Goal: Transaction & Acquisition: Obtain resource

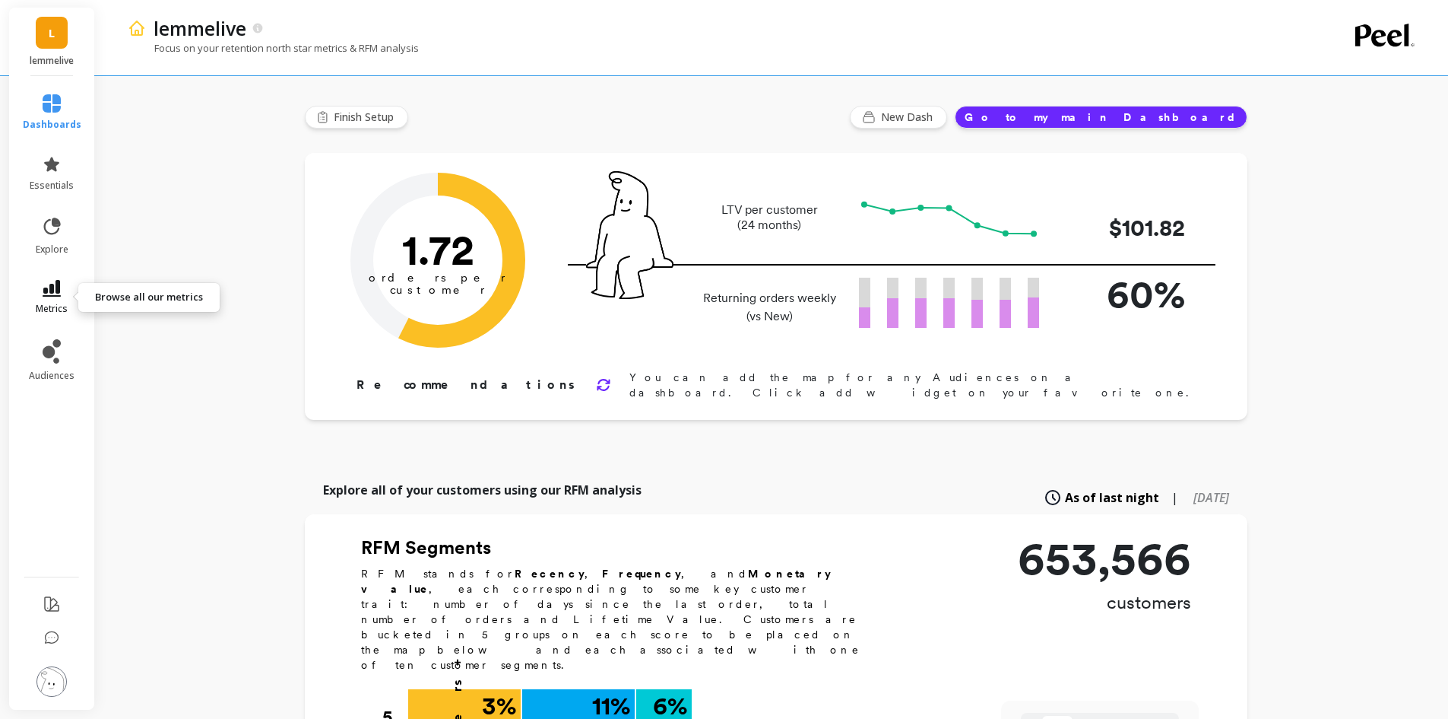
click at [60, 290] on icon at bounding box center [52, 288] width 18 height 17
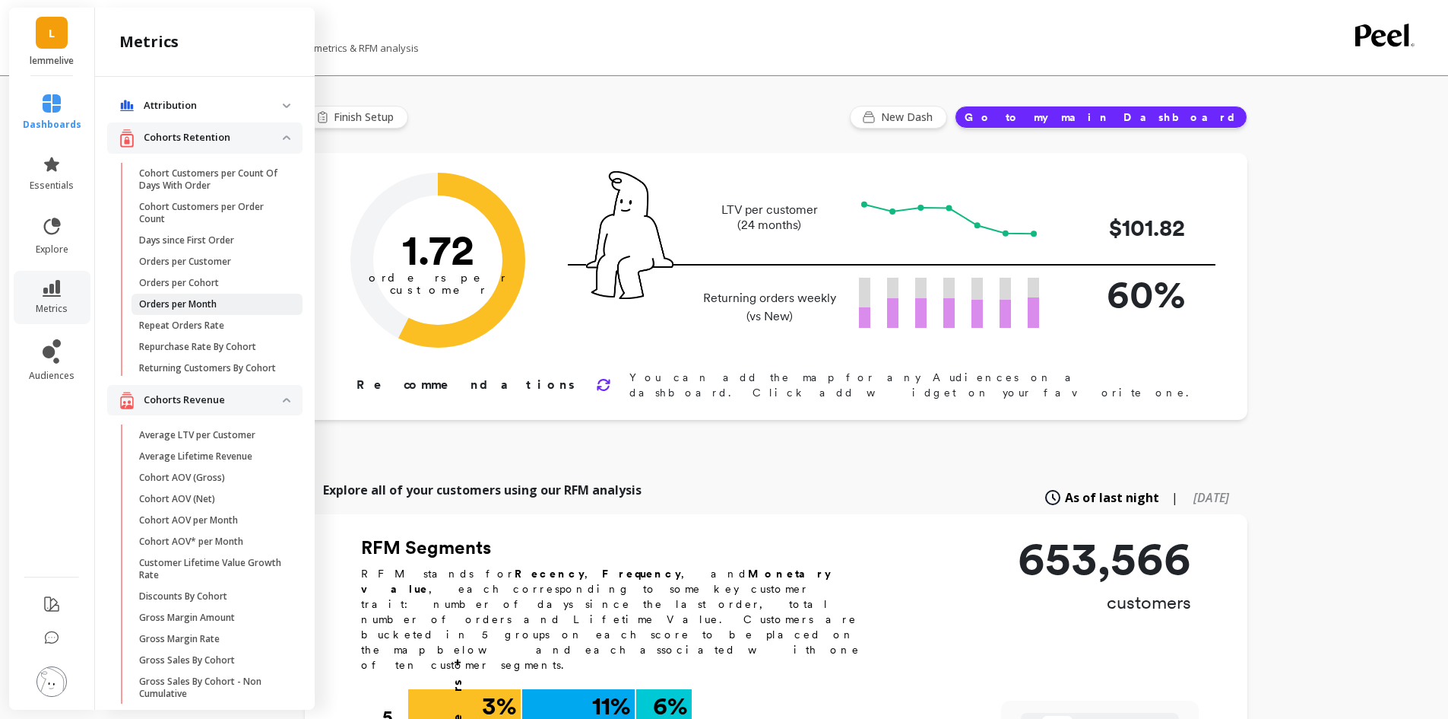
click at [208, 302] on p "Orders per Month" at bounding box center [178, 304] width 78 height 12
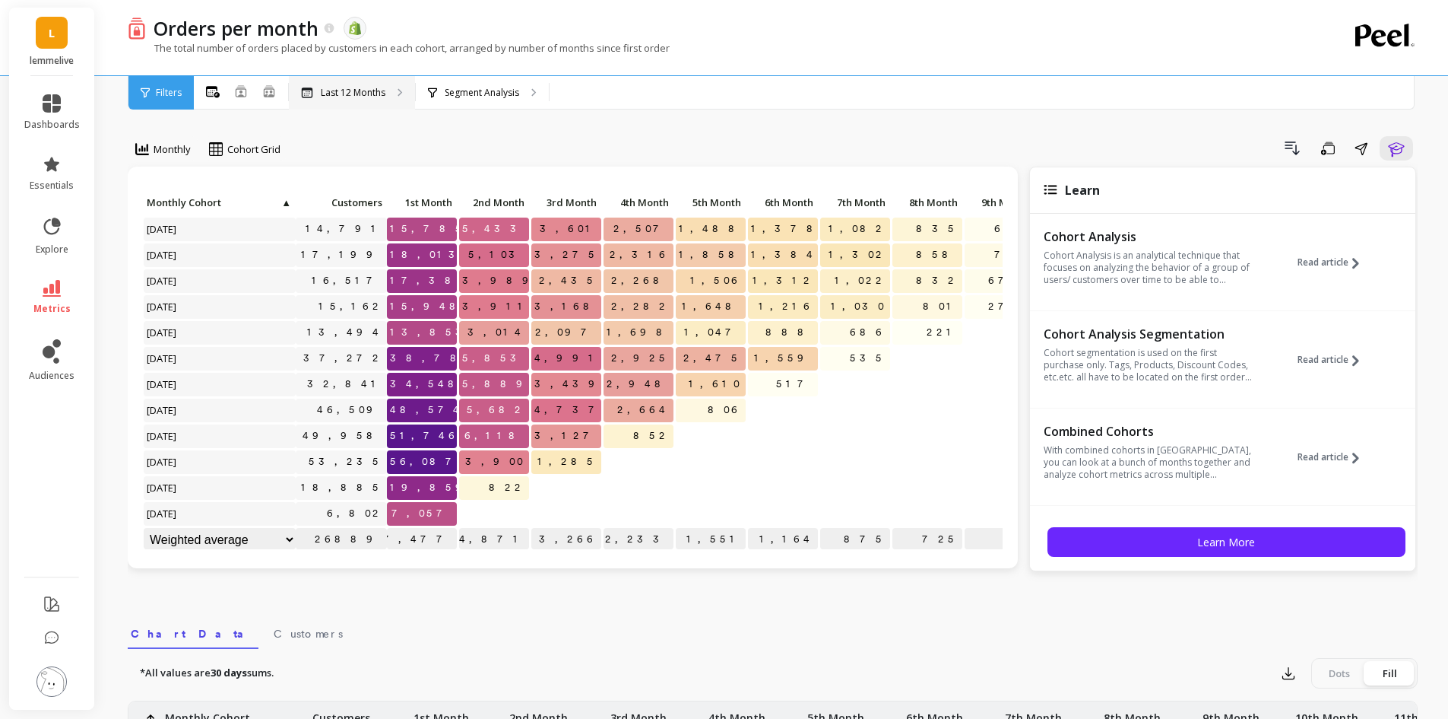
click at [351, 88] on p "Last 12 Months" at bounding box center [353, 93] width 65 height 12
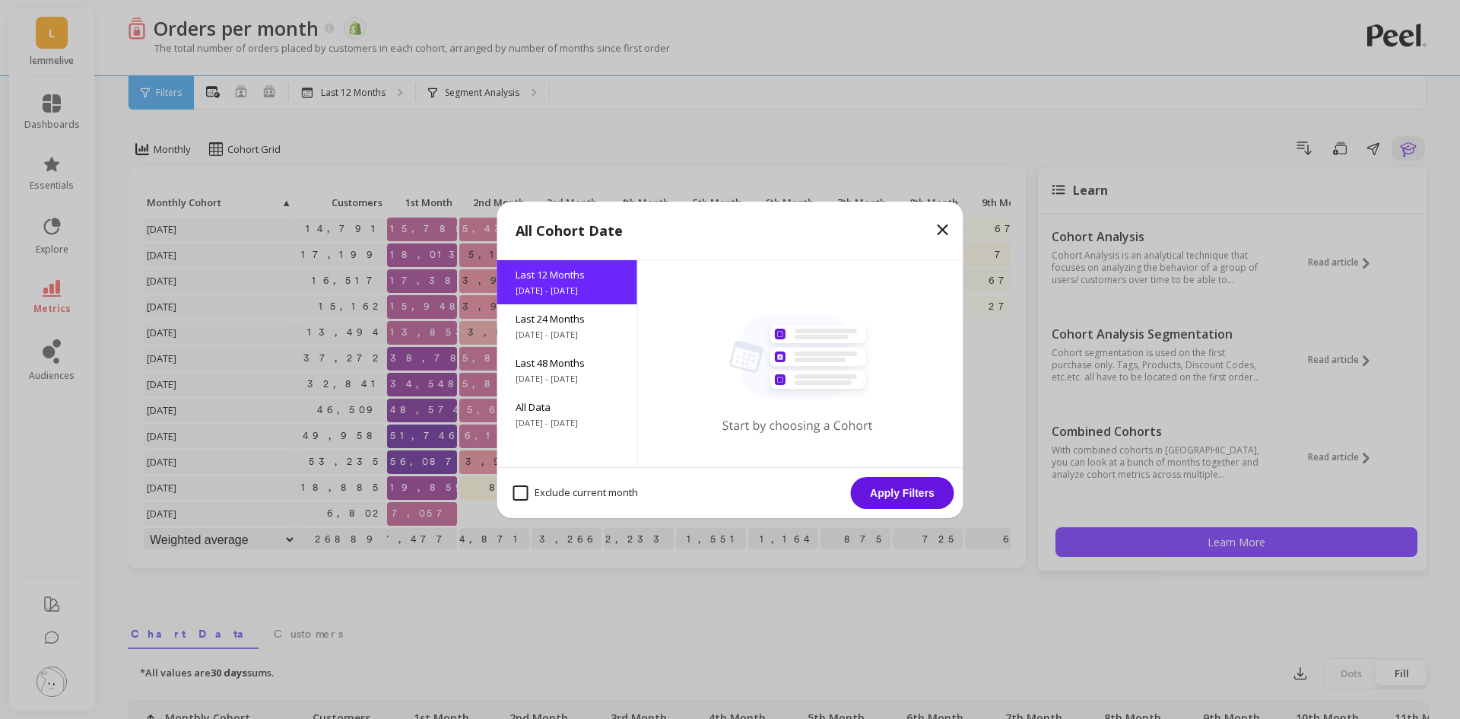
click at [531, 490] on month "Exclude current month" at bounding box center [575, 492] width 125 height 15
checkbox month "true"
click at [550, 420] on span "[DATE] - [DATE]" at bounding box center [566, 423] width 103 height 12
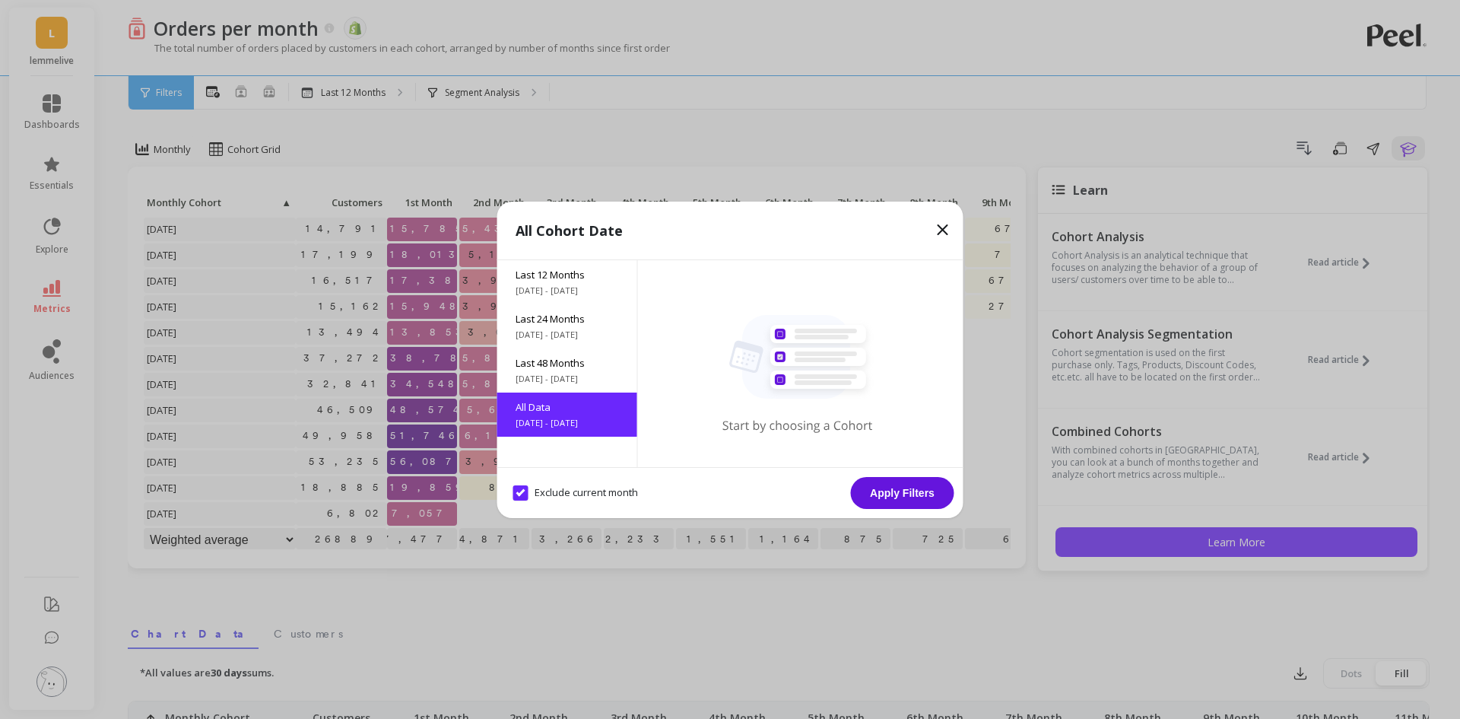
click at [886, 487] on button "Apply Filters" at bounding box center [902, 493] width 103 height 32
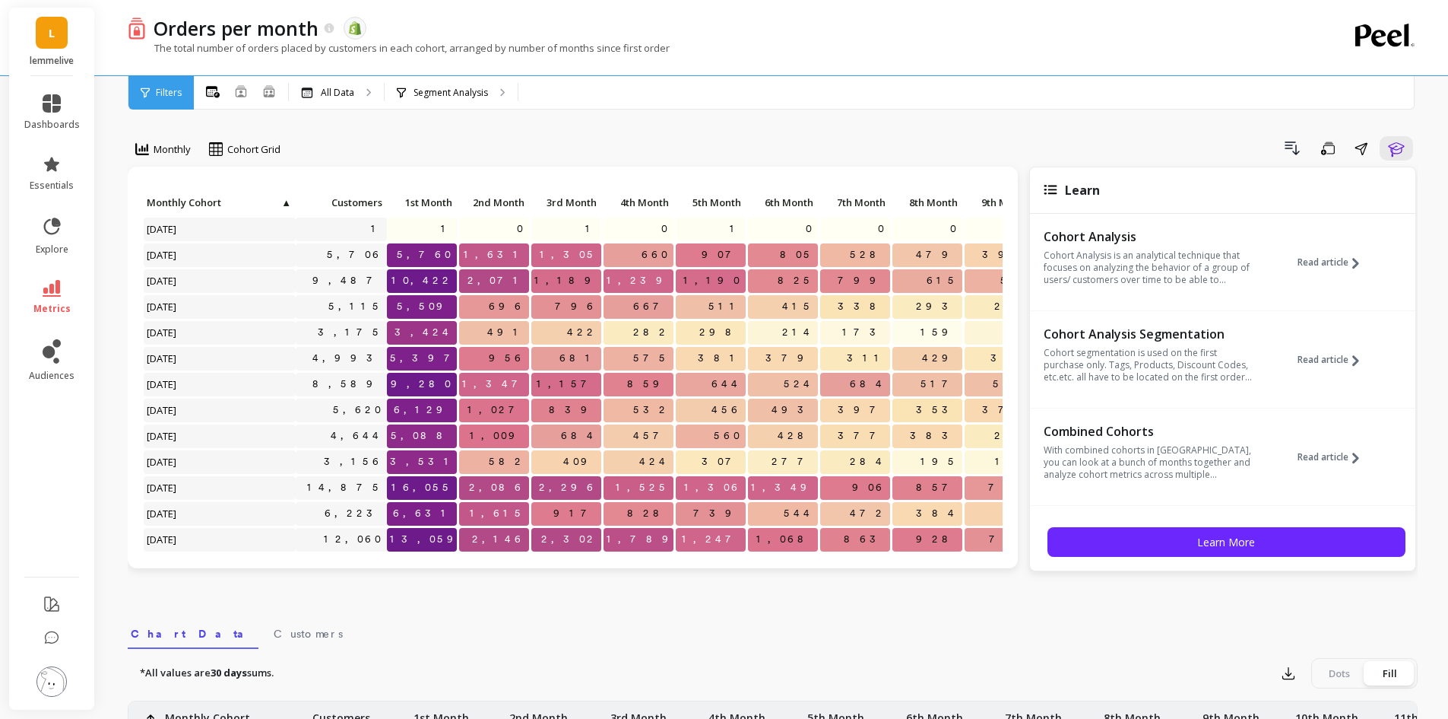
scroll to position [8, 0]
click at [1287, 665] on button "button" at bounding box center [1288, 673] width 27 height 24
click at [1305, 711] on button "CSV" at bounding box center [1343, 714] width 135 height 27
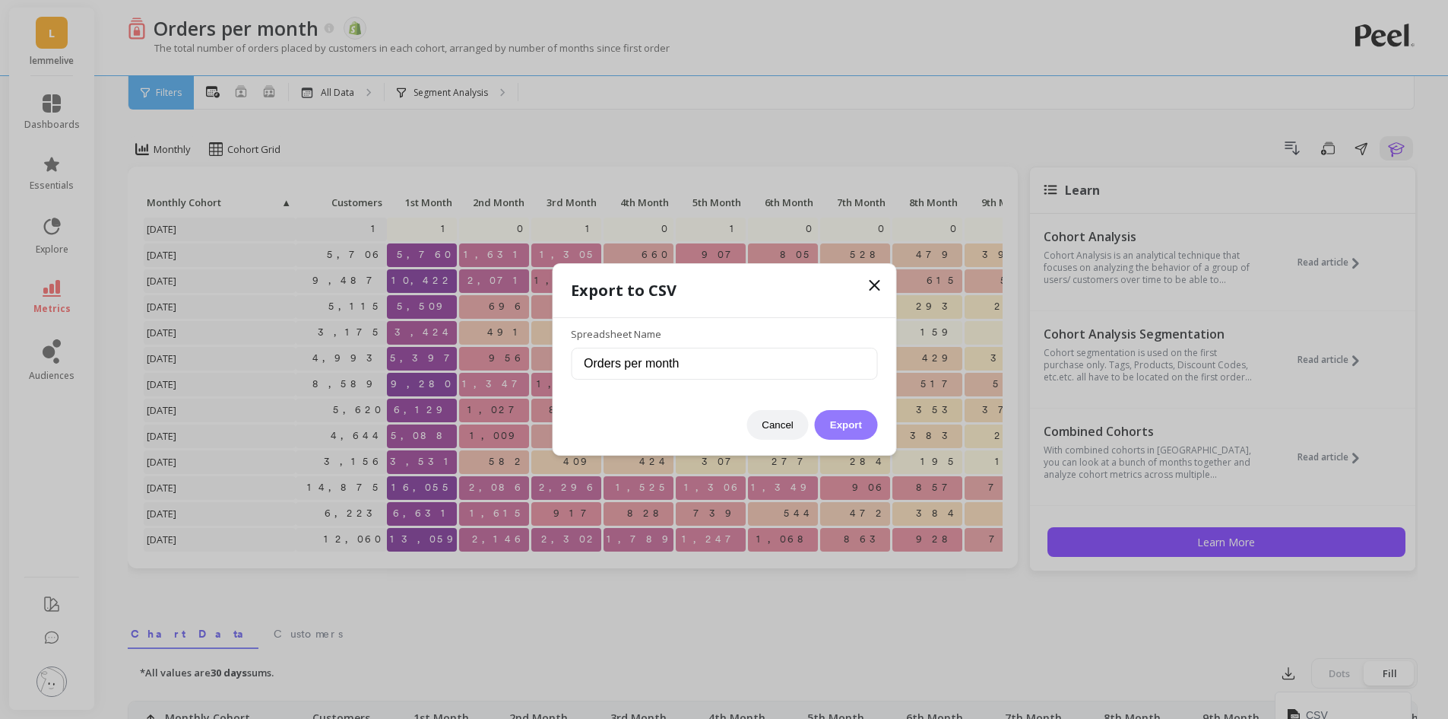
click at [854, 414] on button "Export" at bounding box center [846, 425] width 62 height 30
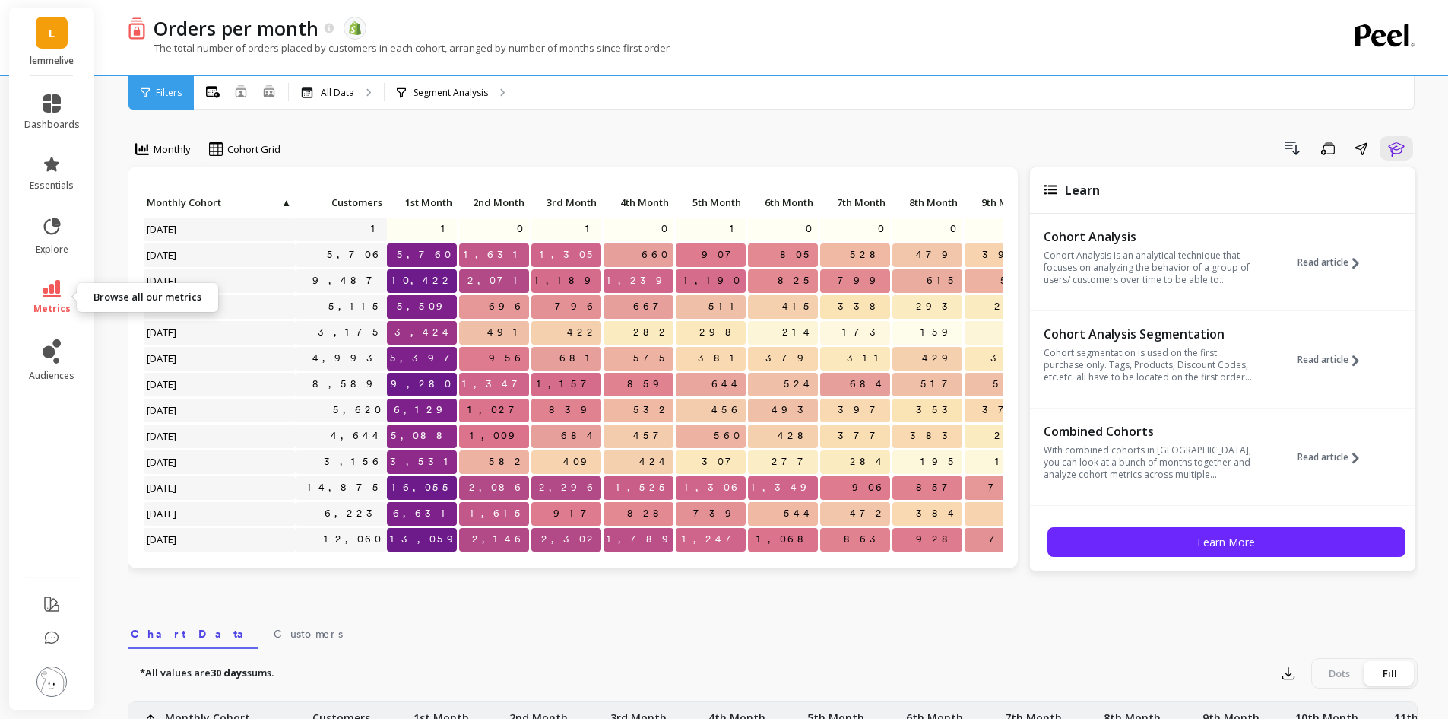
click at [58, 301] on link "metrics" at bounding box center [52, 297] width 56 height 35
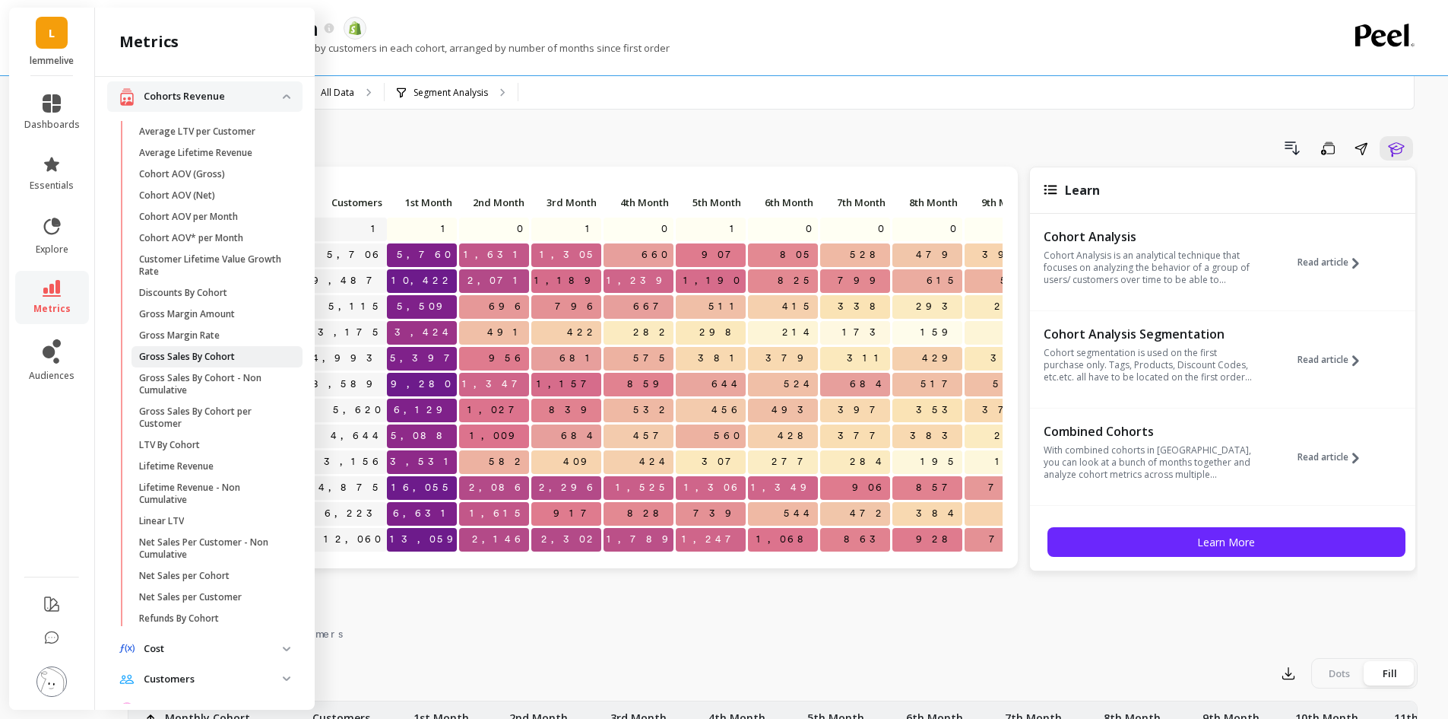
scroll to position [304, 0]
click at [232, 395] on p "Gross Sales By Cohort - Non Cumulative" at bounding box center [211, 383] width 145 height 24
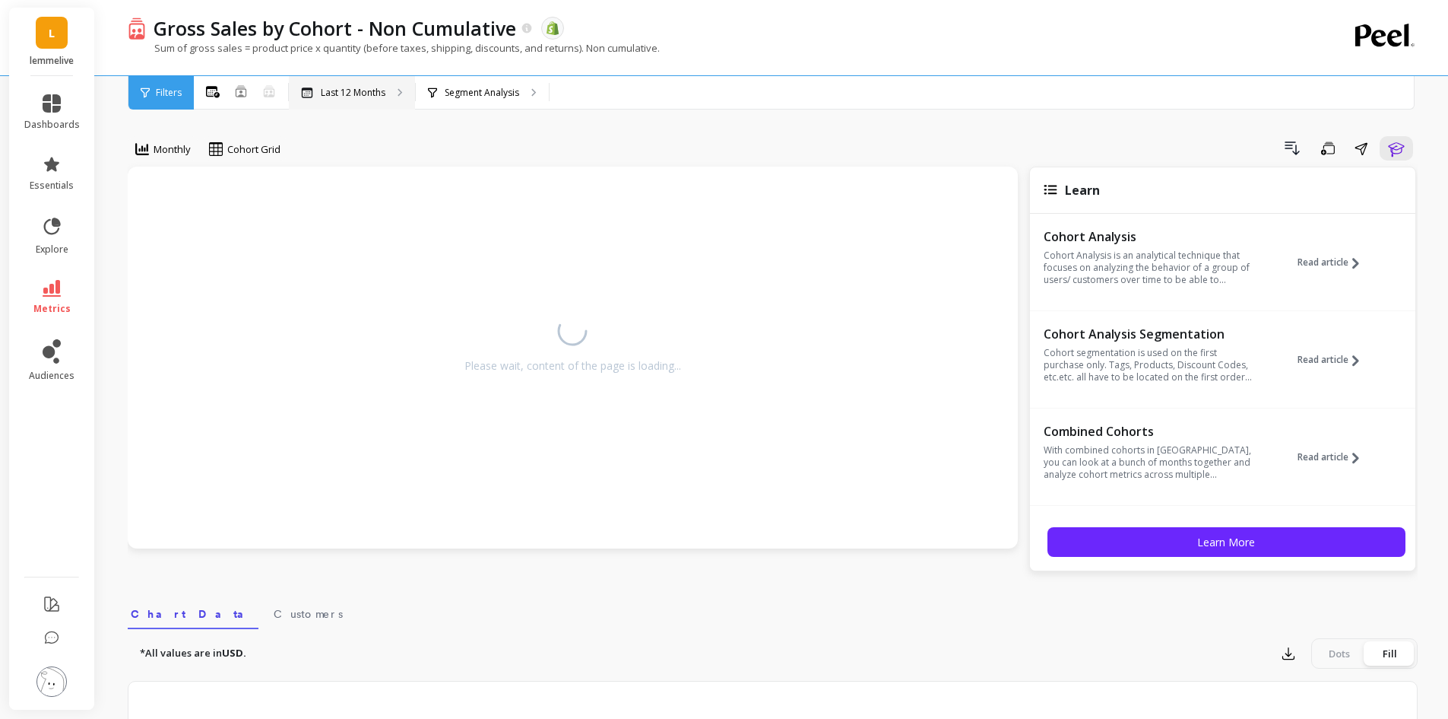
click at [379, 89] on p "Last 12 Months" at bounding box center [353, 93] width 65 height 12
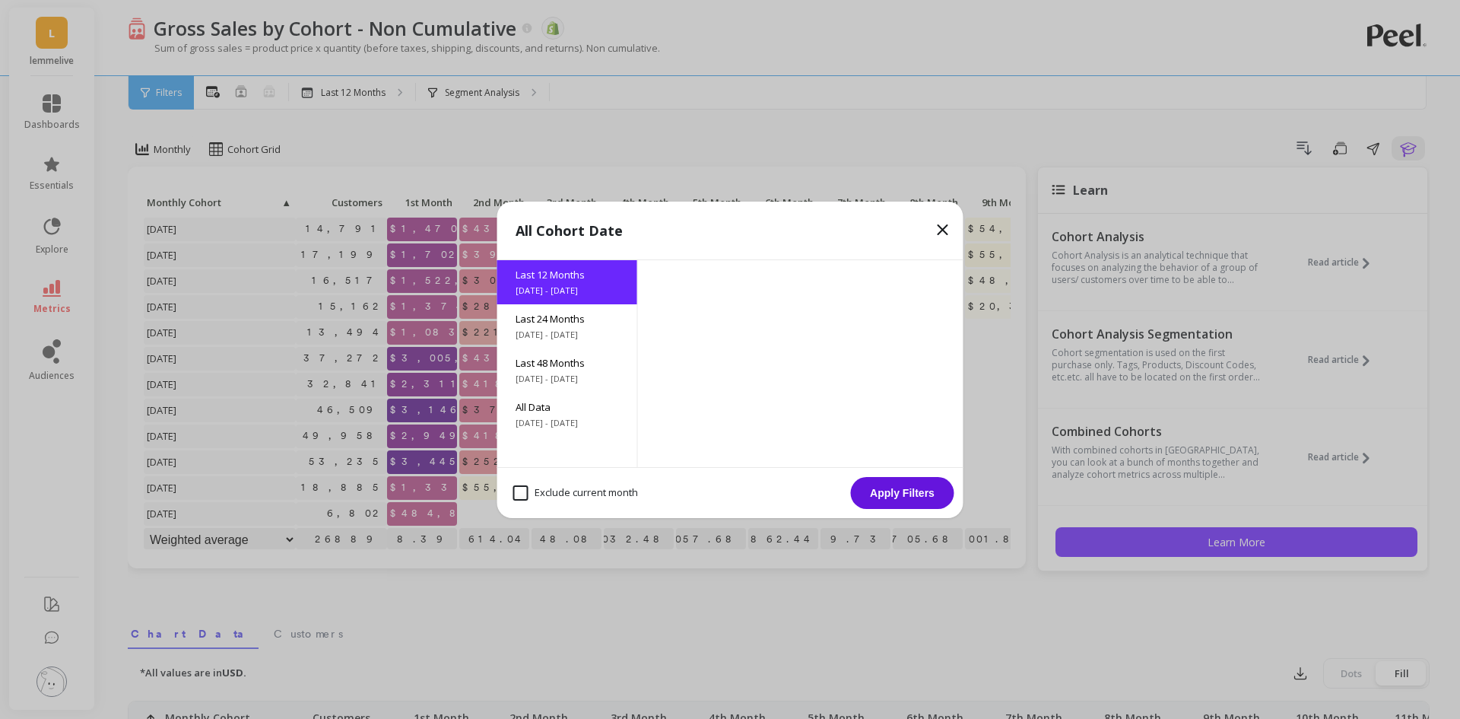
click at [552, 491] on month "Exclude current month" at bounding box center [575, 492] width 125 height 15
checkbox month "true"
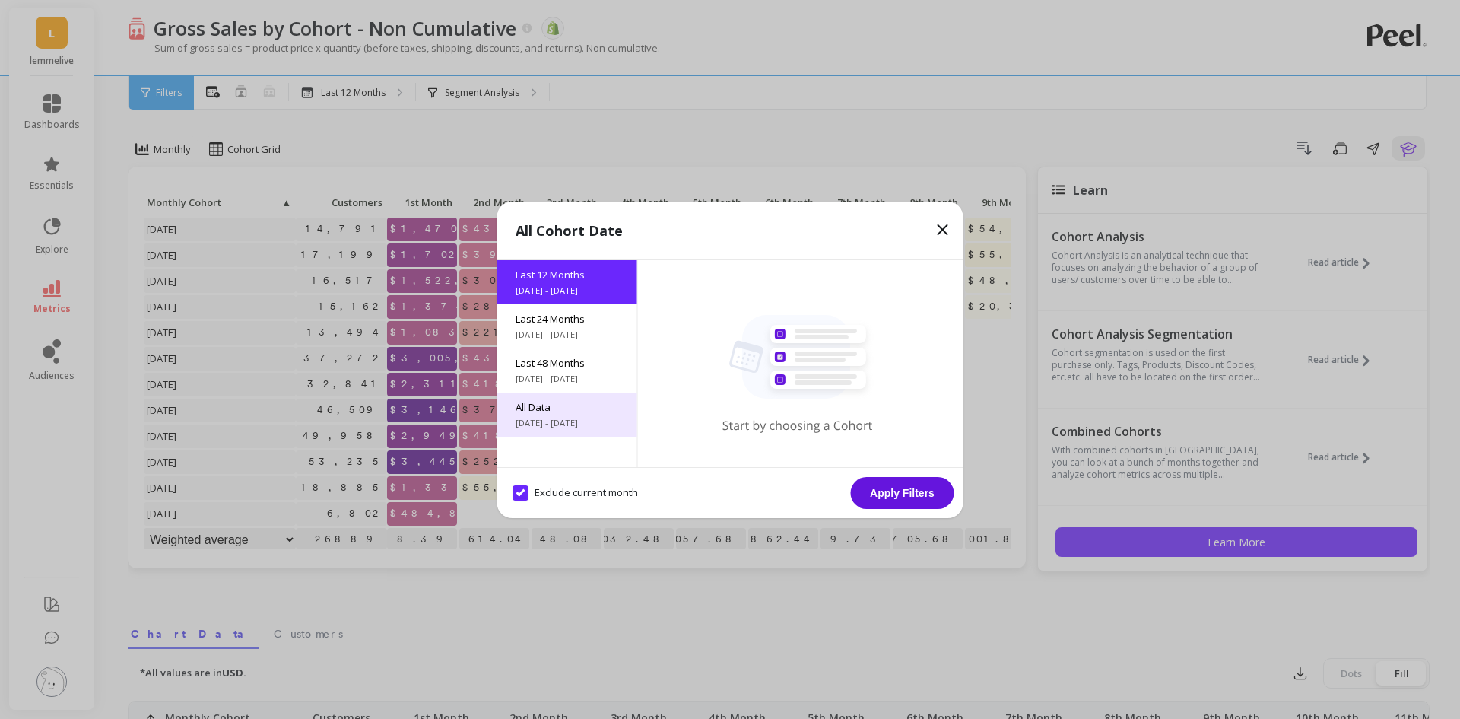
click at [557, 419] on span "[DATE] - [DATE]" at bounding box center [566, 423] width 103 height 12
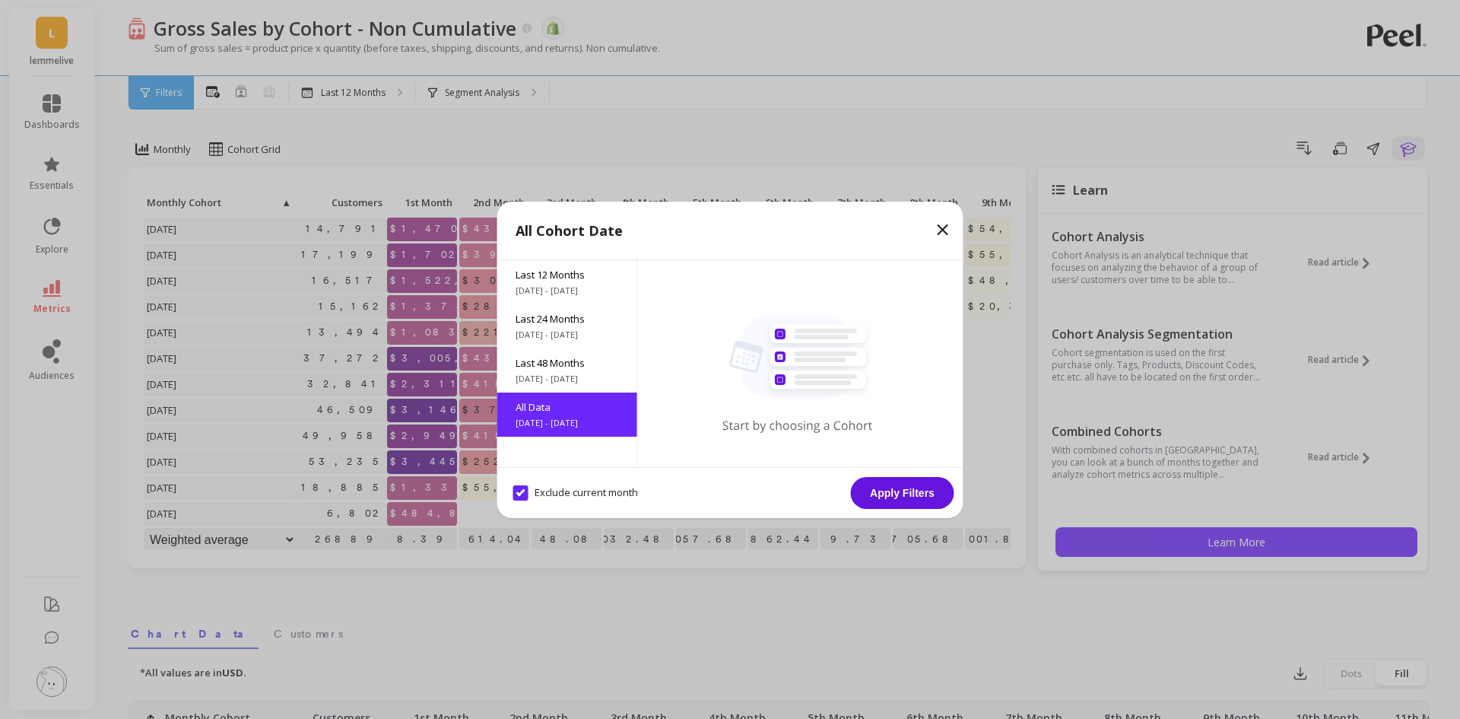
click at [893, 482] on button "Apply Filters" at bounding box center [902, 493] width 103 height 32
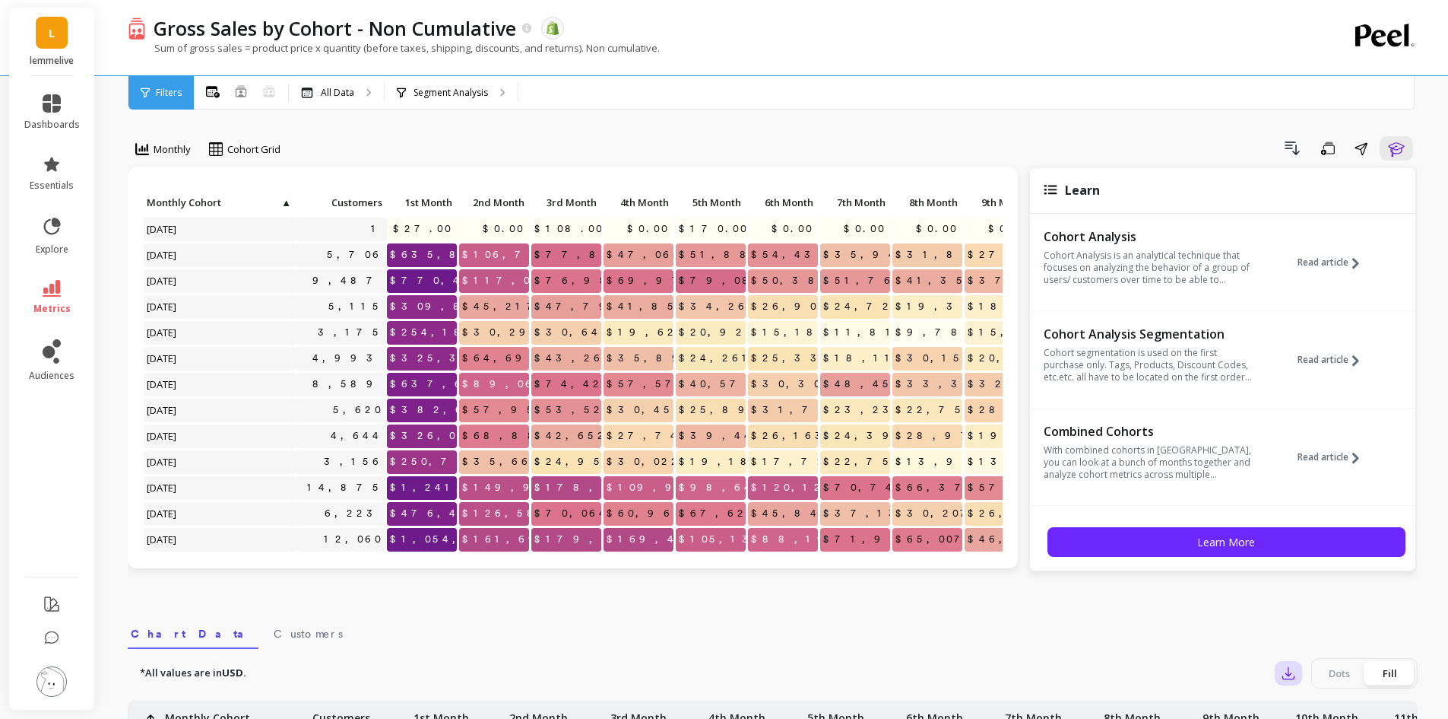
click at [1296, 677] on button "button" at bounding box center [1288, 673] width 27 height 24
click at [1309, 712] on span "CSV" at bounding box center [1317, 714] width 22 height 15
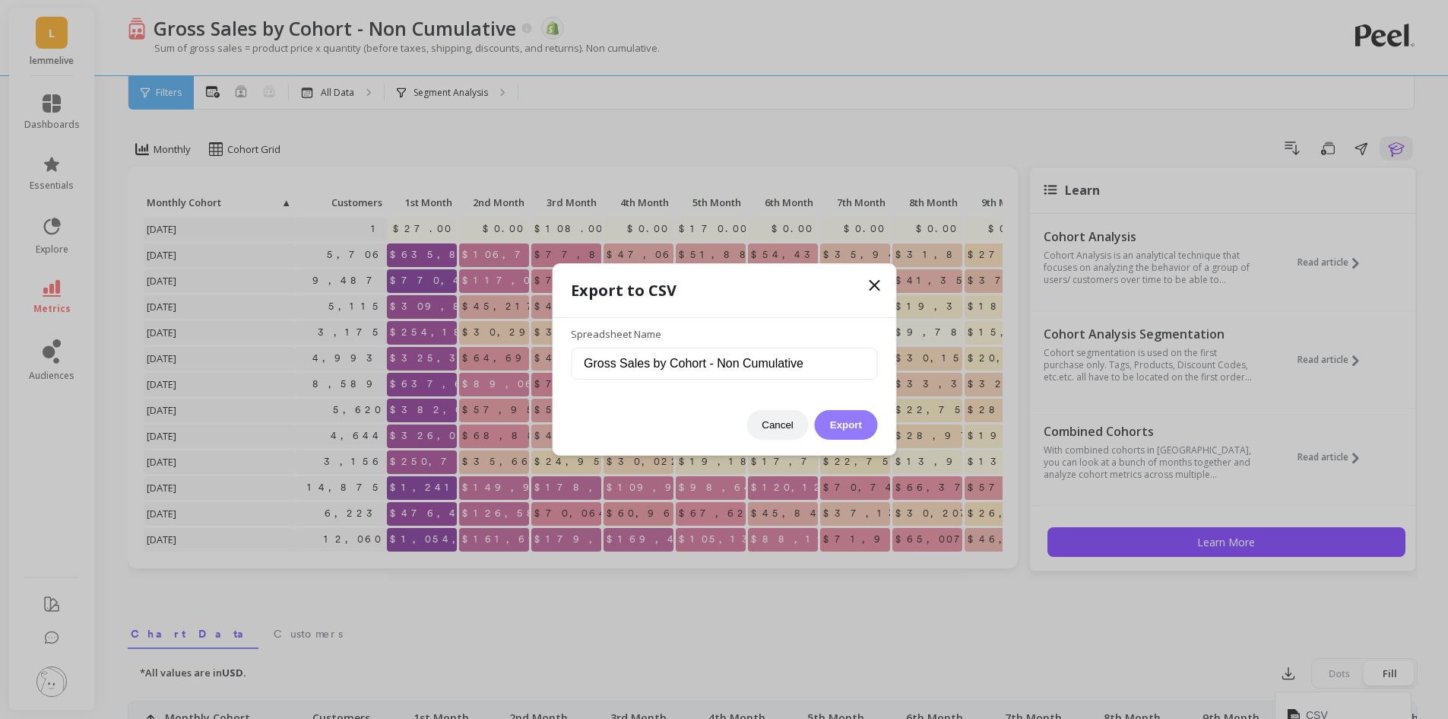
click at [863, 426] on button "Export" at bounding box center [846, 425] width 62 height 30
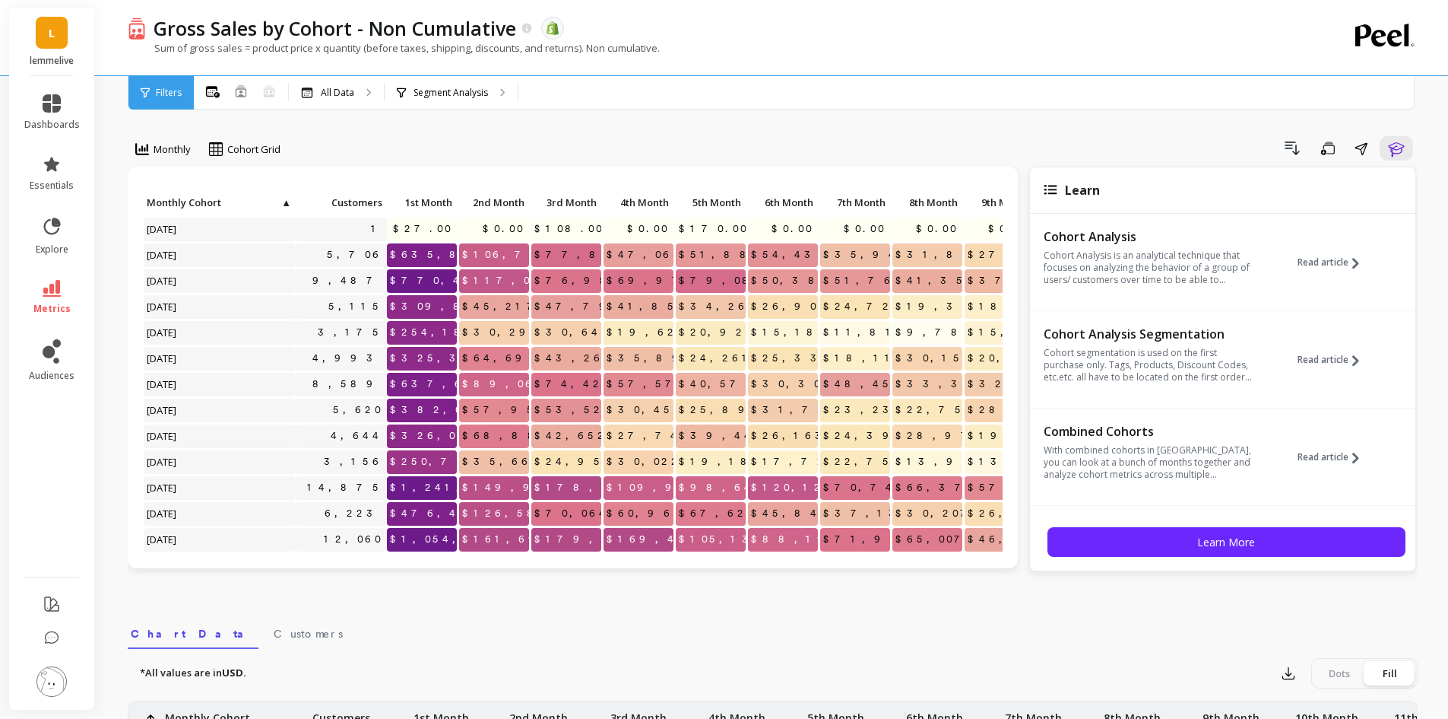
click at [23, 19] on div "L lemmelive" at bounding box center [51, 42] width 85 height 68
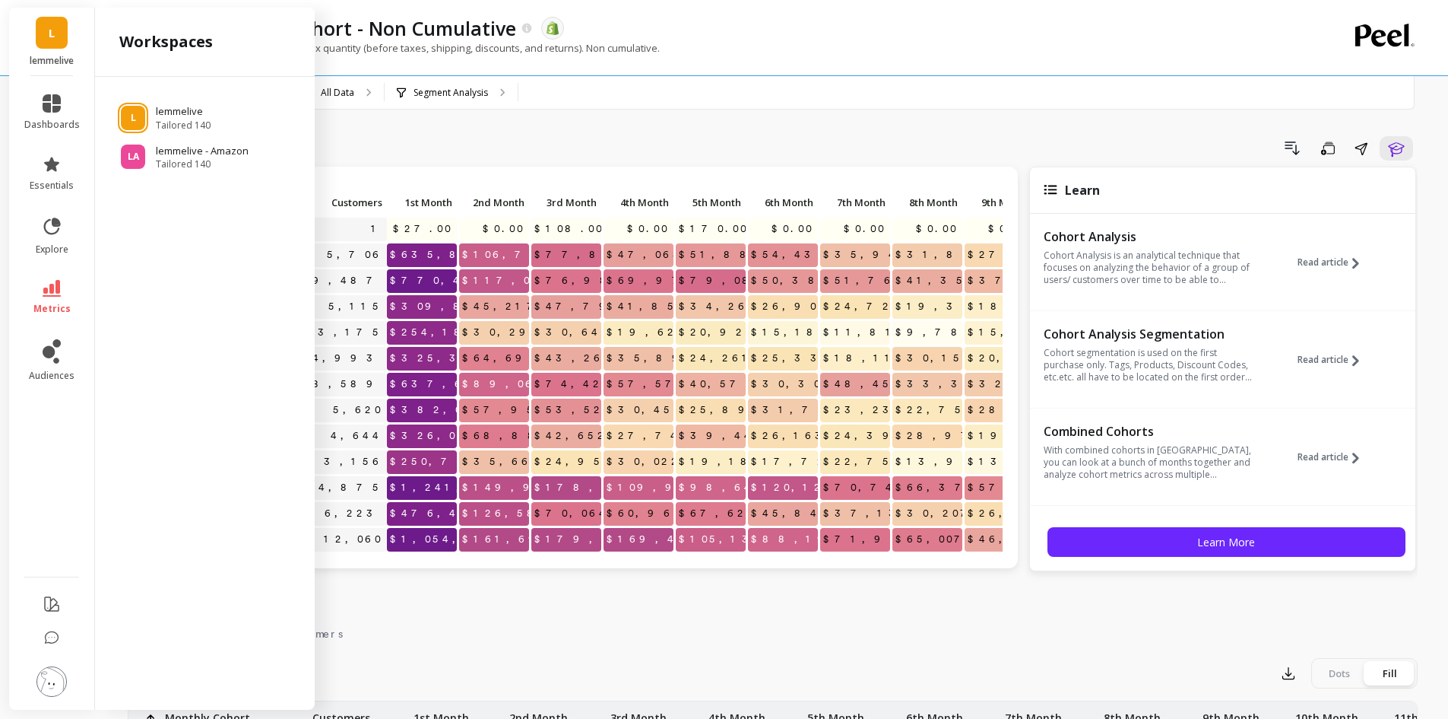
click at [83, 35] on div "L lemmelive" at bounding box center [51, 42] width 85 height 68
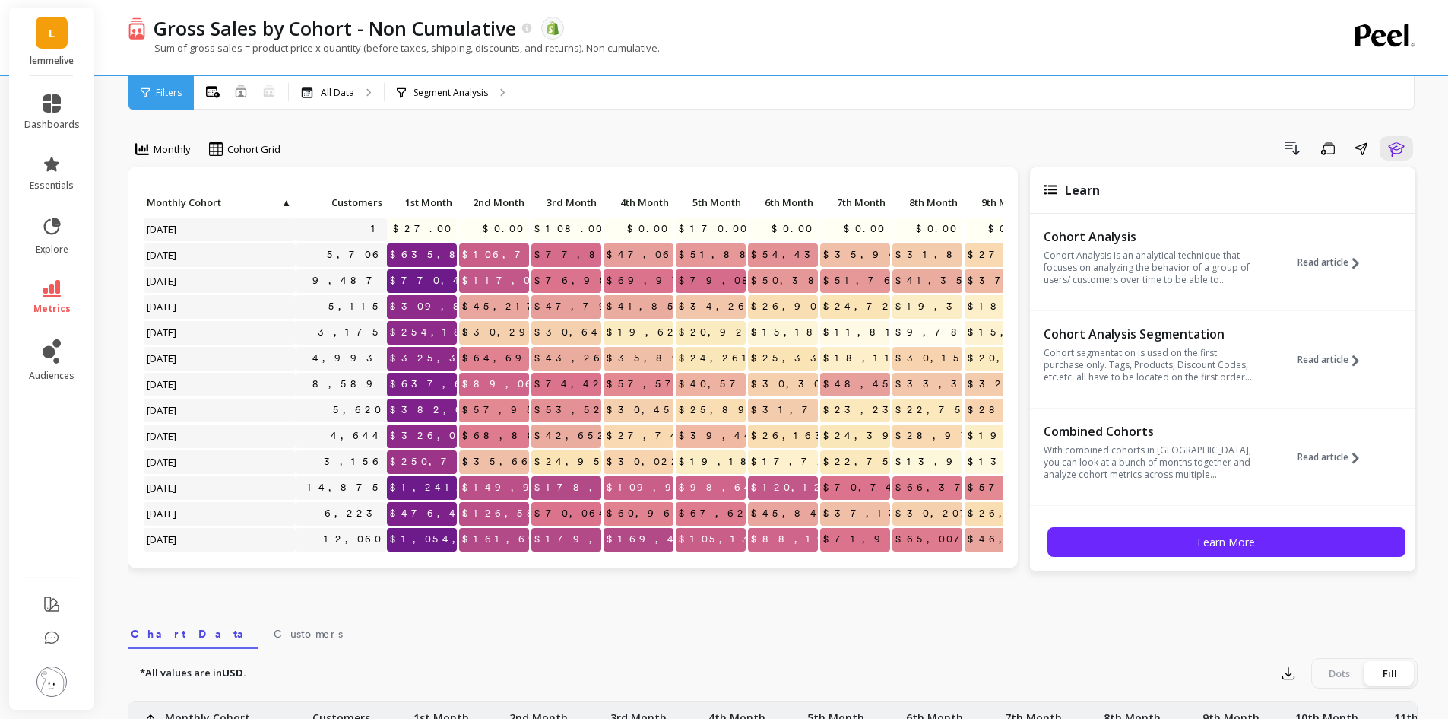
click at [22, 33] on div "L lemmelive" at bounding box center [51, 42] width 85 height 68
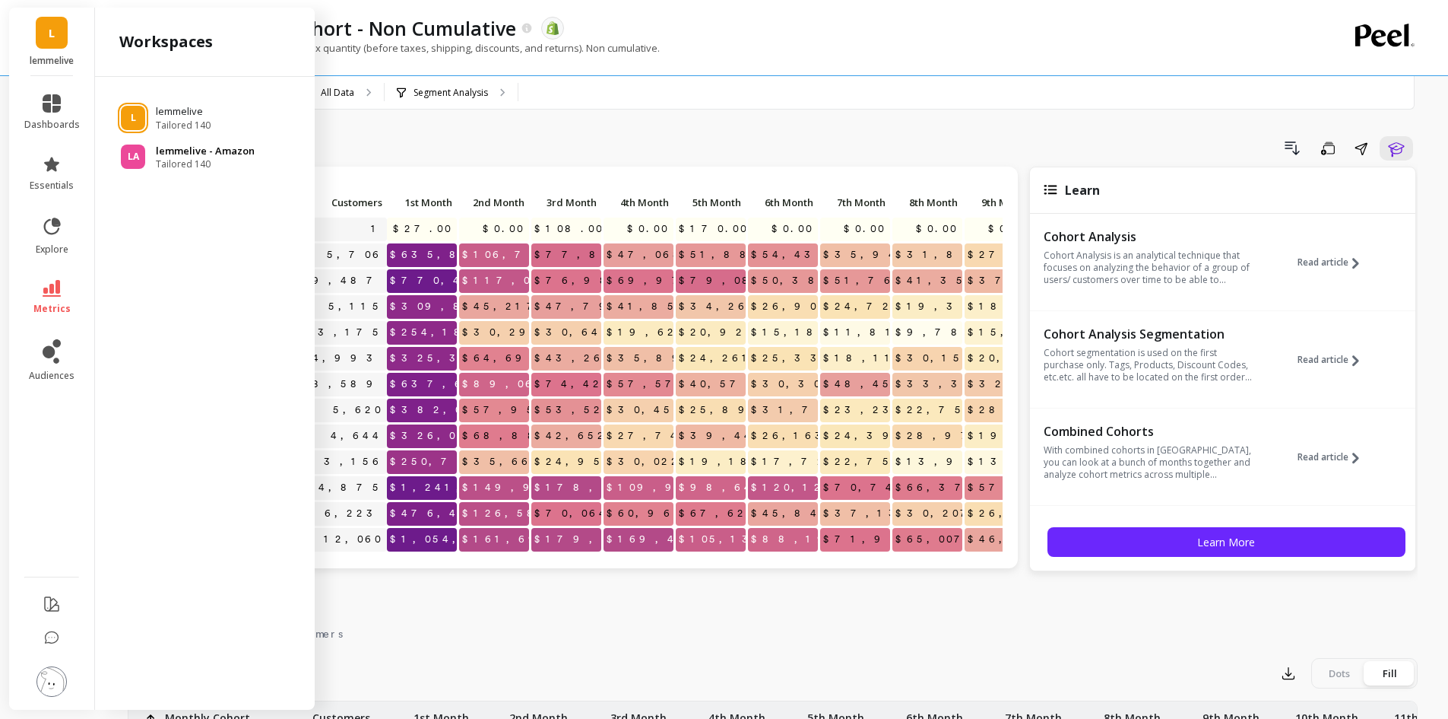
click at [181, 146] on p "lemmelive - Amazon" at bounding box center [205, 151] width 99 height 15
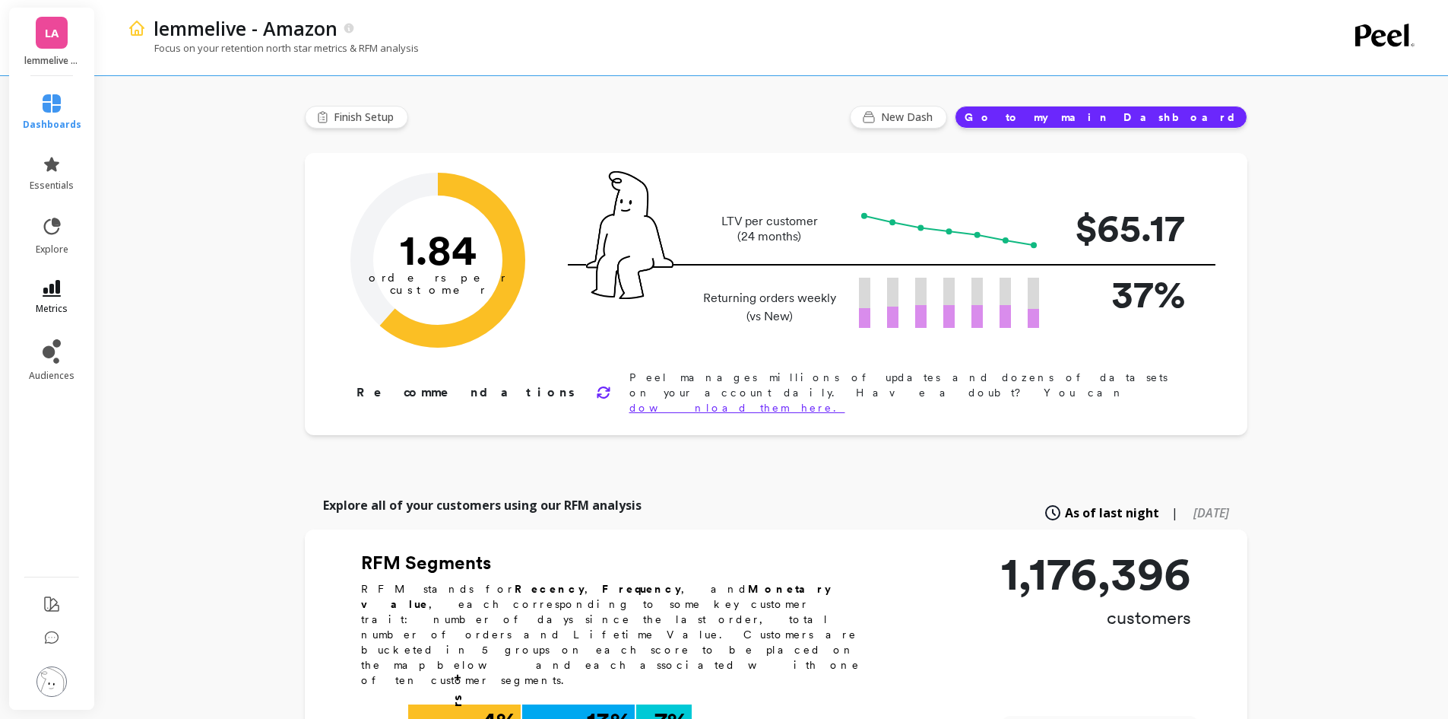
click at [39, 305] on span "metrics" at bounding box center [52, 309] width 32 height 12
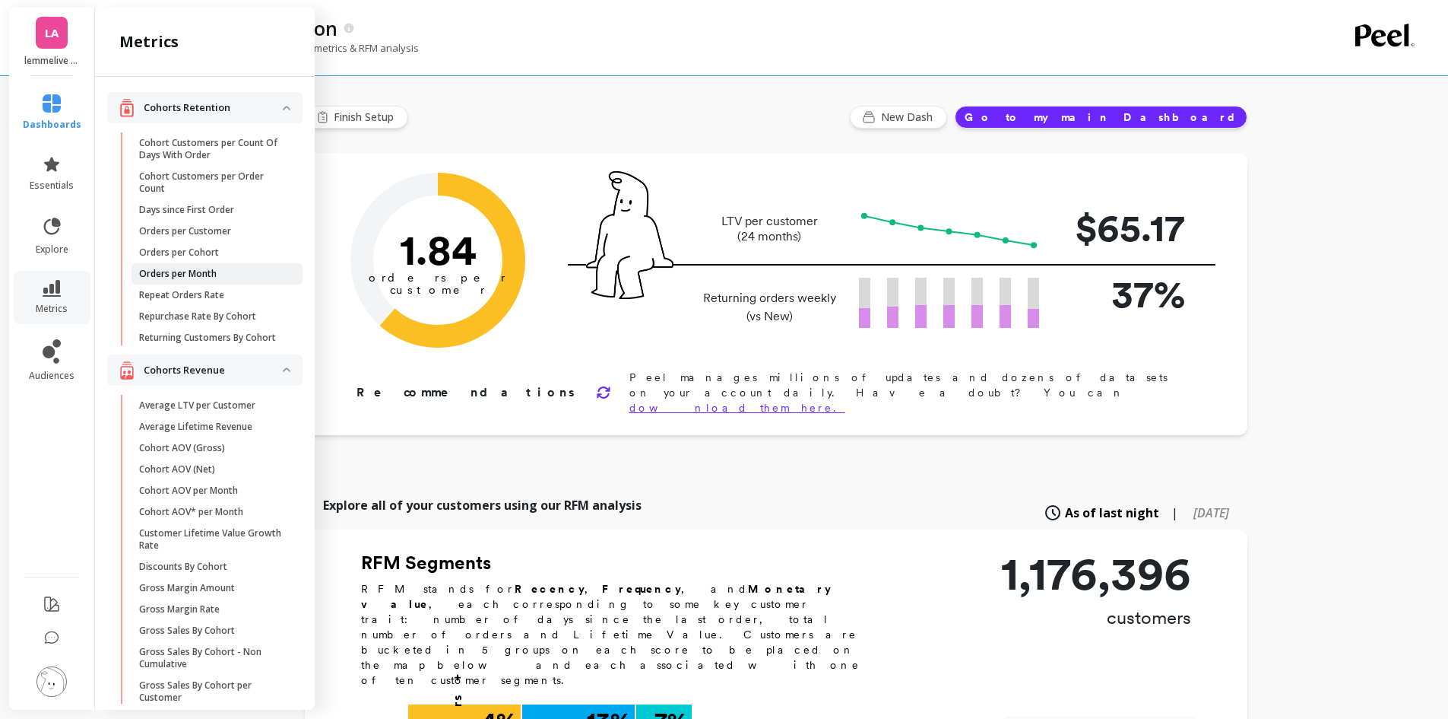
click at [198, 267] on link "Orders per Month" at bounding box center [217, 273] width 171 height 21
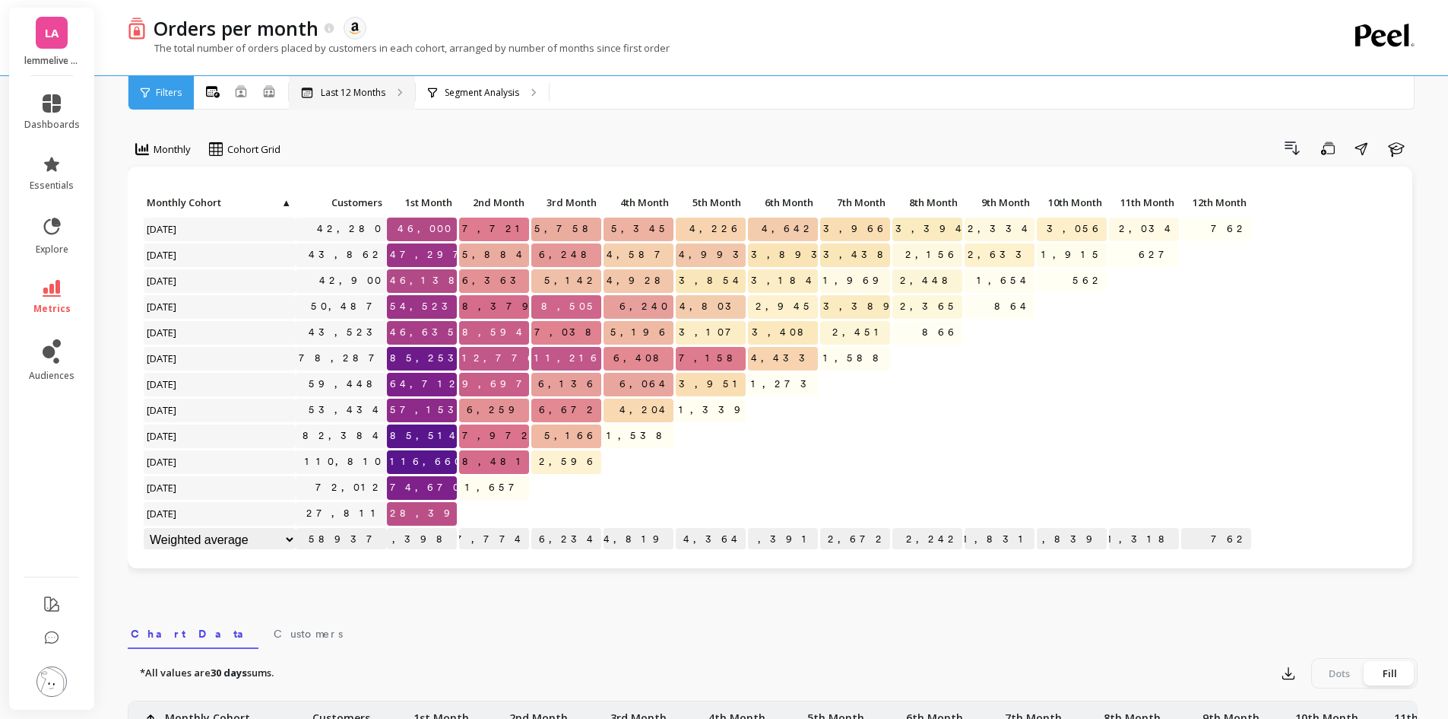
click at [356, 94] on p "Last 12 Months" at bounding box center [353, 93] width 65 height 12
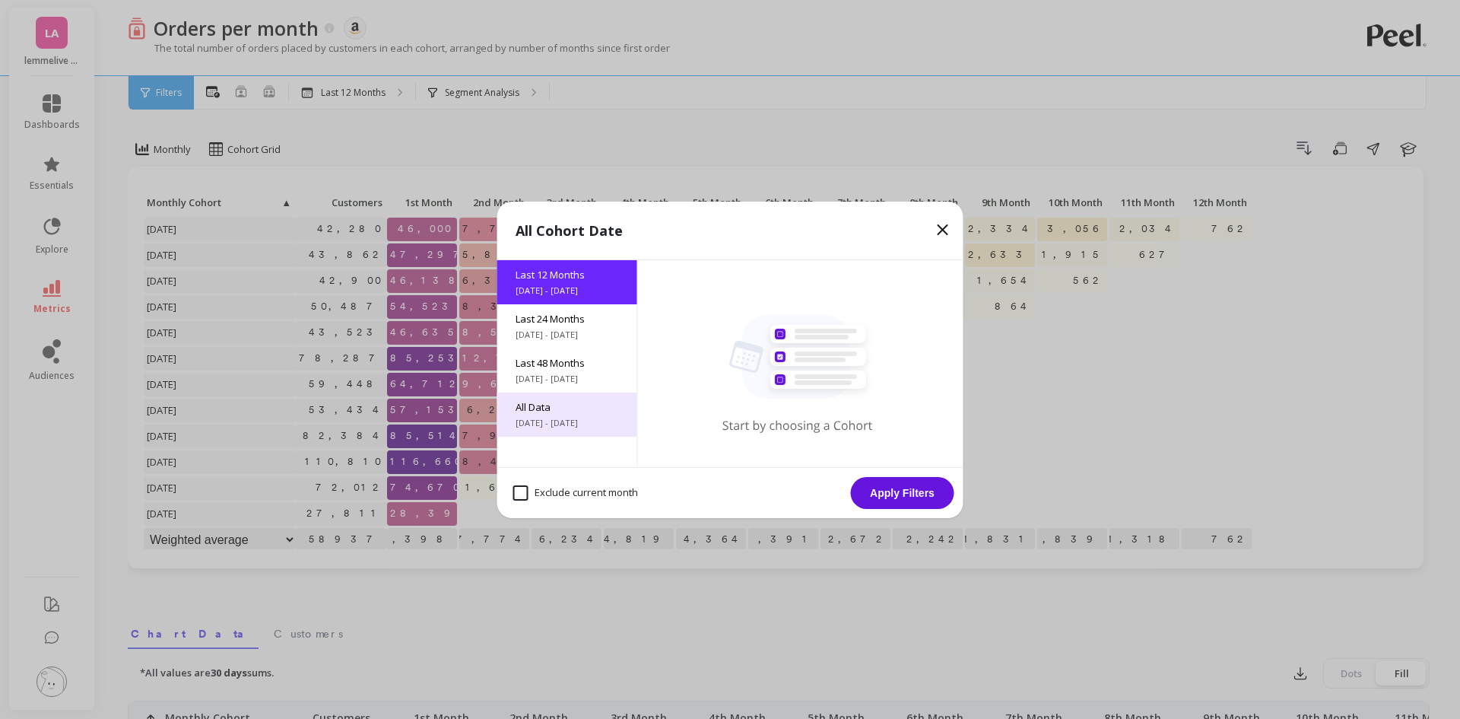
click at [563, 423] on span "[DATE] - [DATE]" at bounding box center [566, 423] width 103 height 12
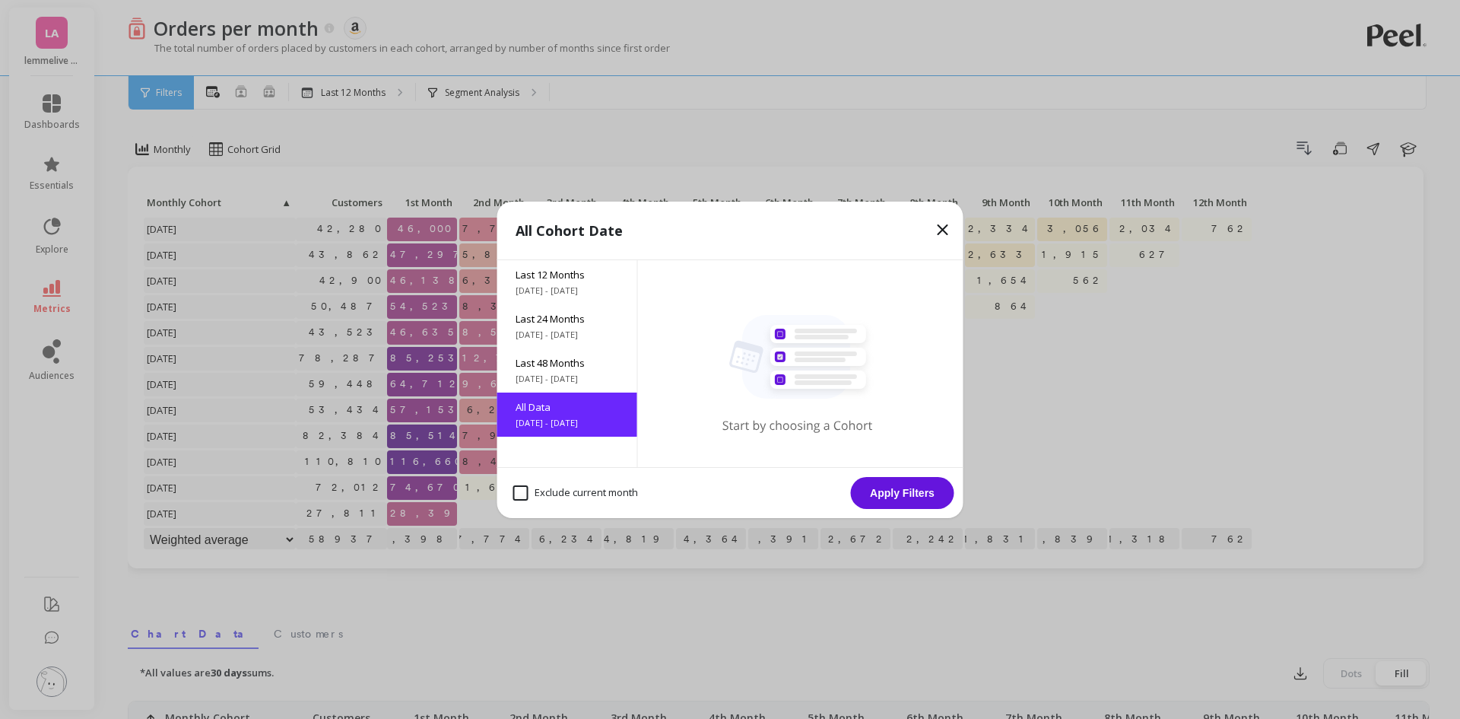
click at [565, 481] on div "Exclude current month" at bounding box center [575, 492] width 138 height 29
checkbox month "true"
click at [936, 490] on button "Apply Filters" at bounding box center [902, 493] width 103 height 32
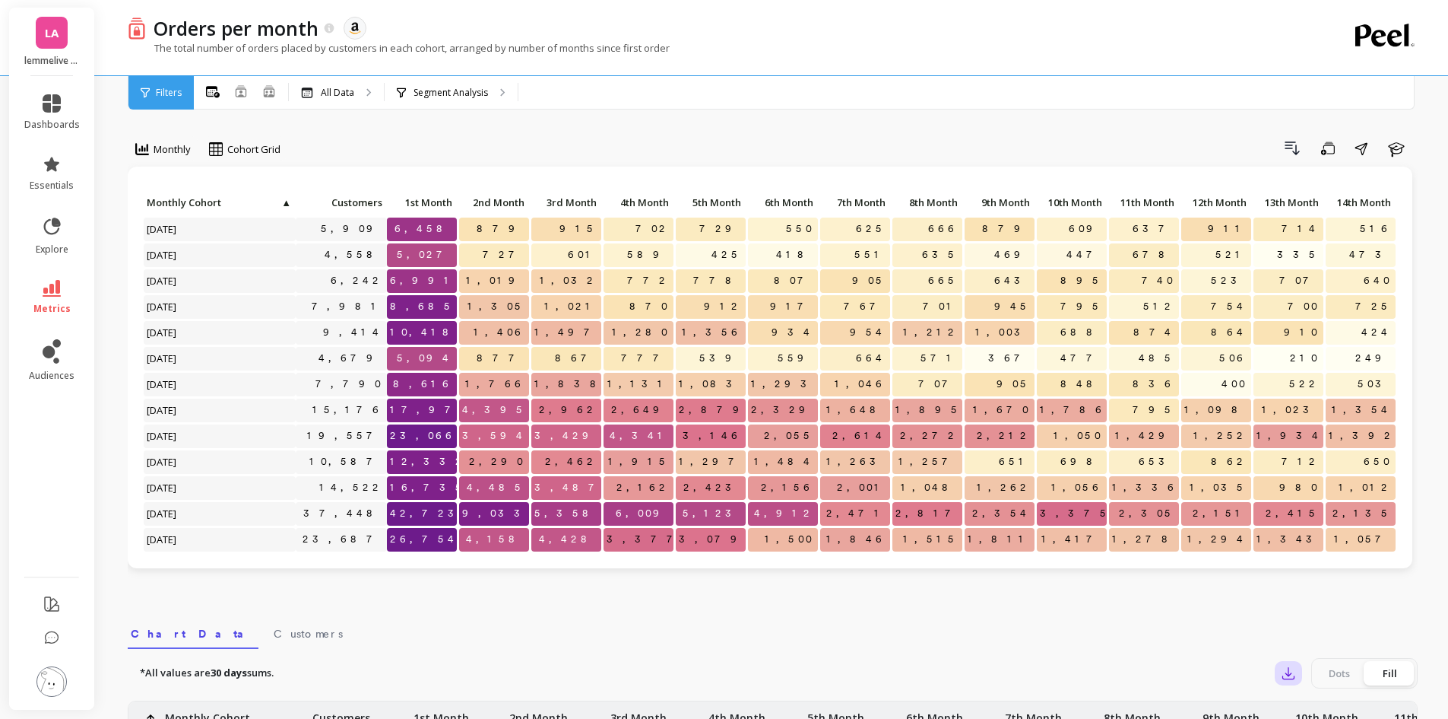
click at [1295, 677] on icon "button" at bounding box center [1288, 673] width 11 height 11
click at [1307, 715] on span "CSV" at bounding box center [1317, 714] width 22 height 15
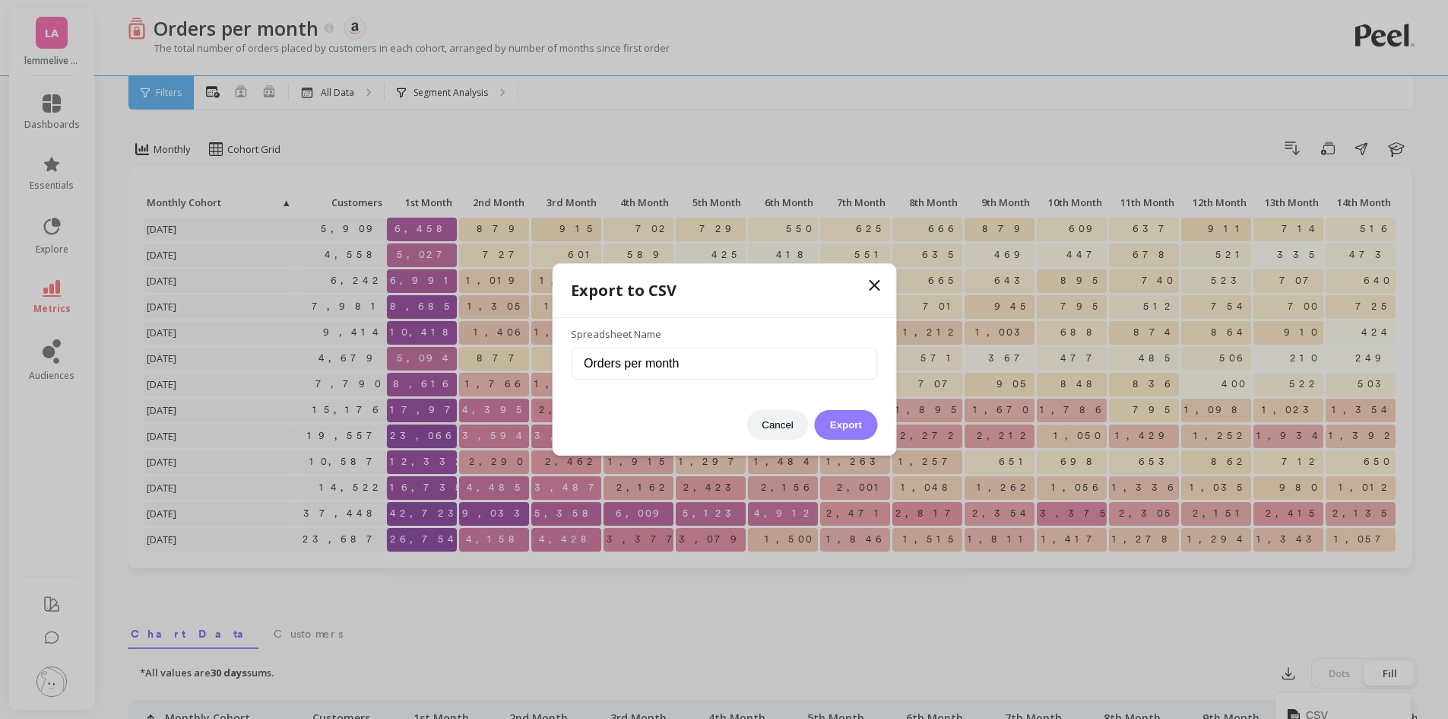
click at [833, 422] on button "Export" at bounding box center [846, 425] width 62 height 30
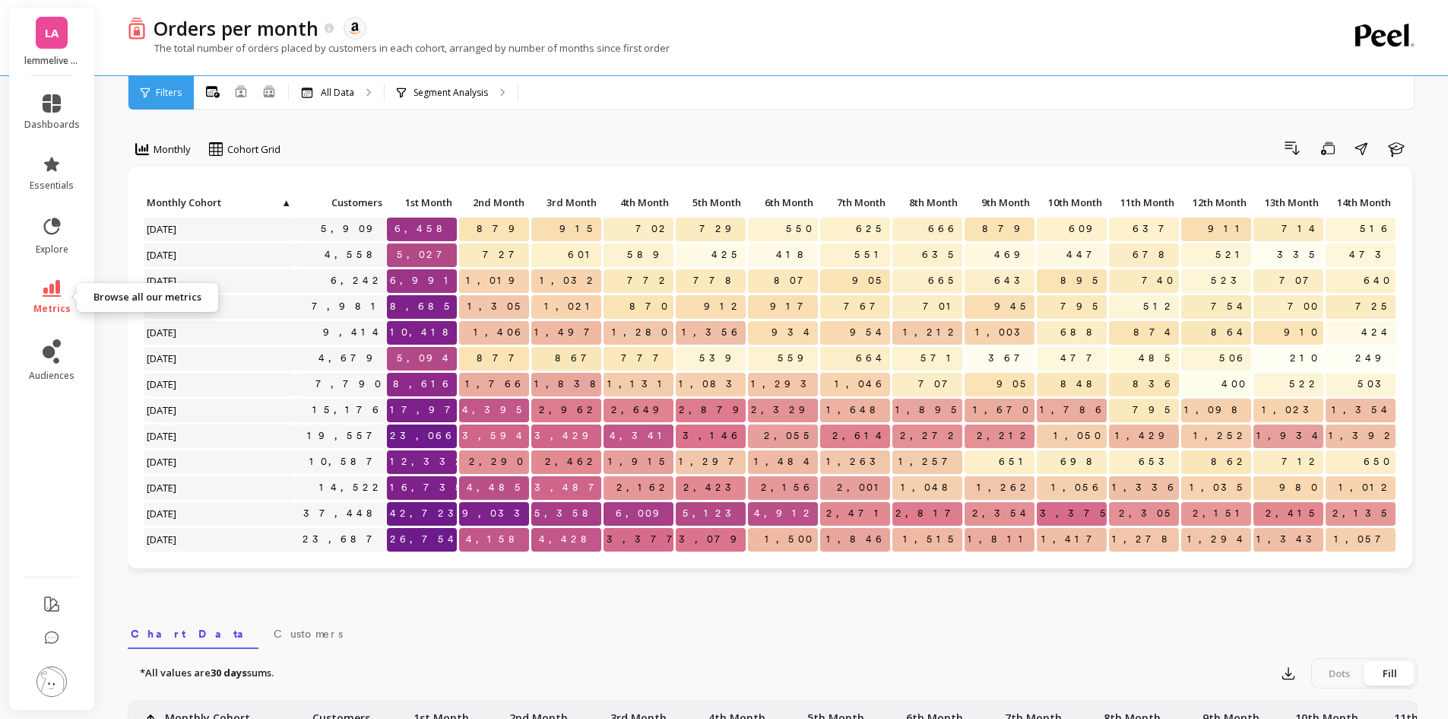
click at [59, 305] on span "metrics" at bounding box center [51, 309] width 37 height 12
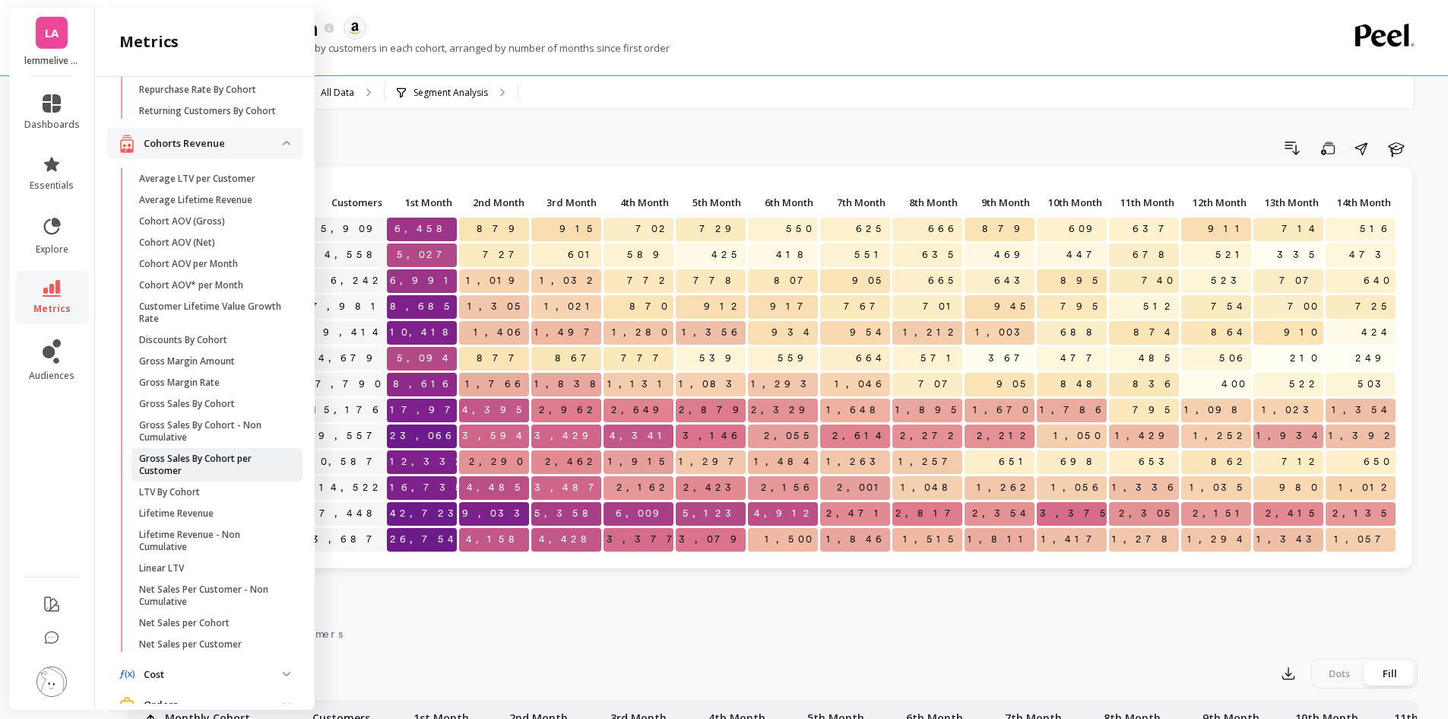
scroll to position [228, 0]
click at [230, 442] on p "Gross Sales By Cohort - Non Cumulative" at bounding box center [211, 429] width 145 height 24
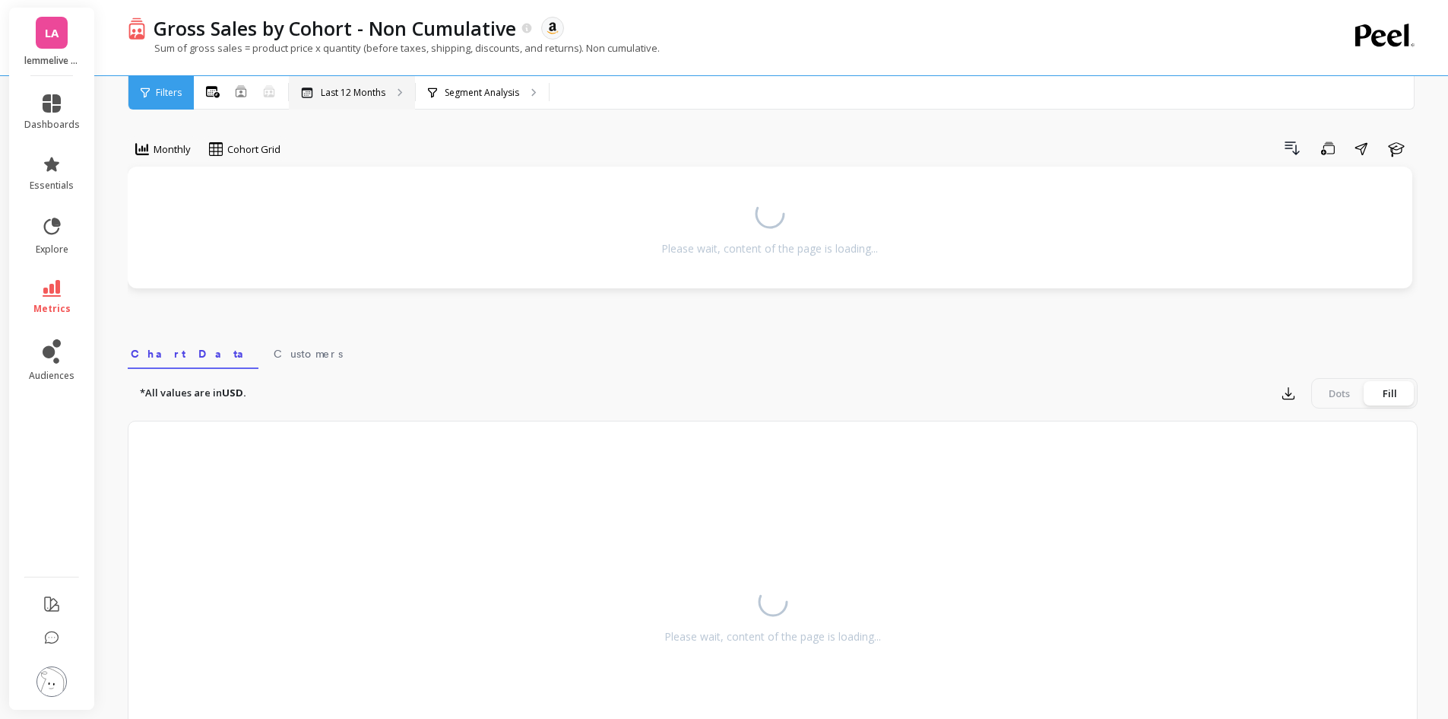
click at [368, 94] on p "Last 12 Months" at bounding box center [353, 93] width 65 height 12
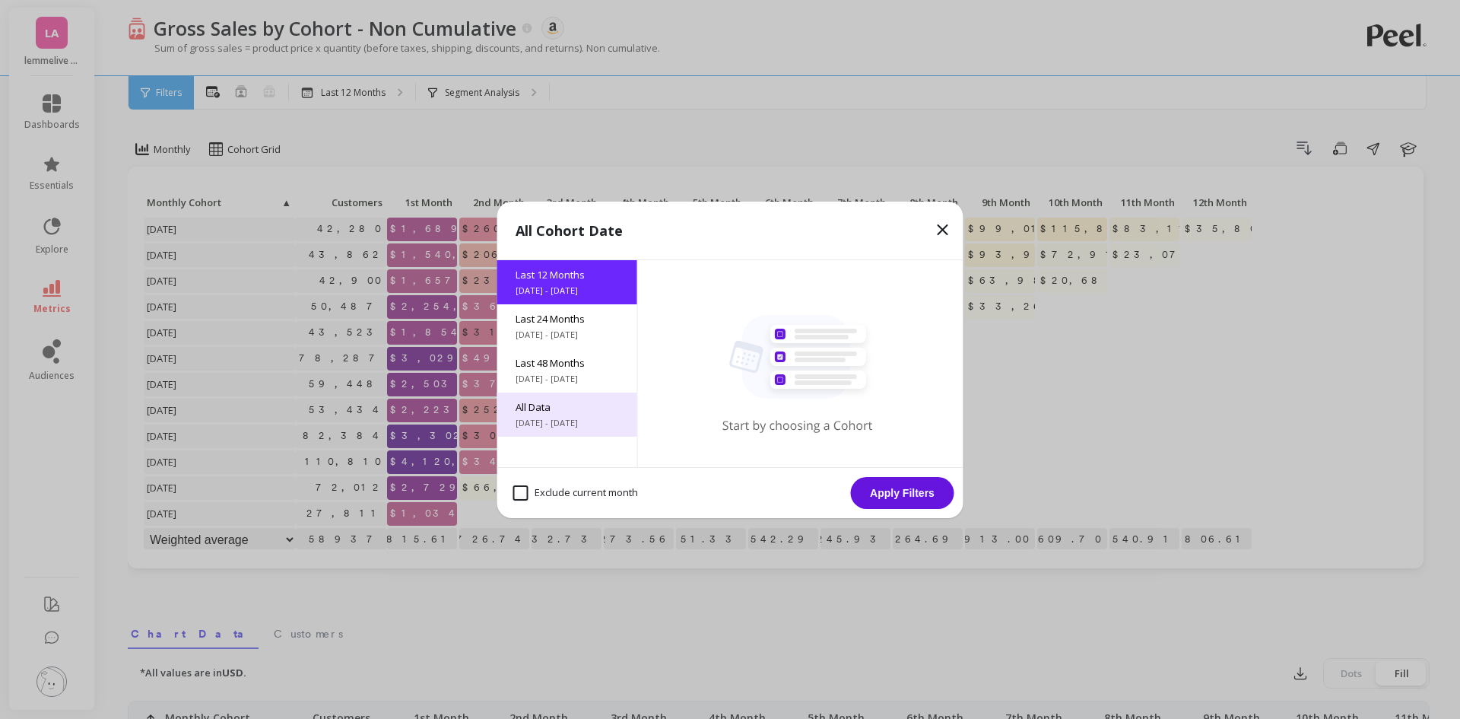
click at [567, 412] on span "All Data" at bounding box center [566, 407] width 103 height 14
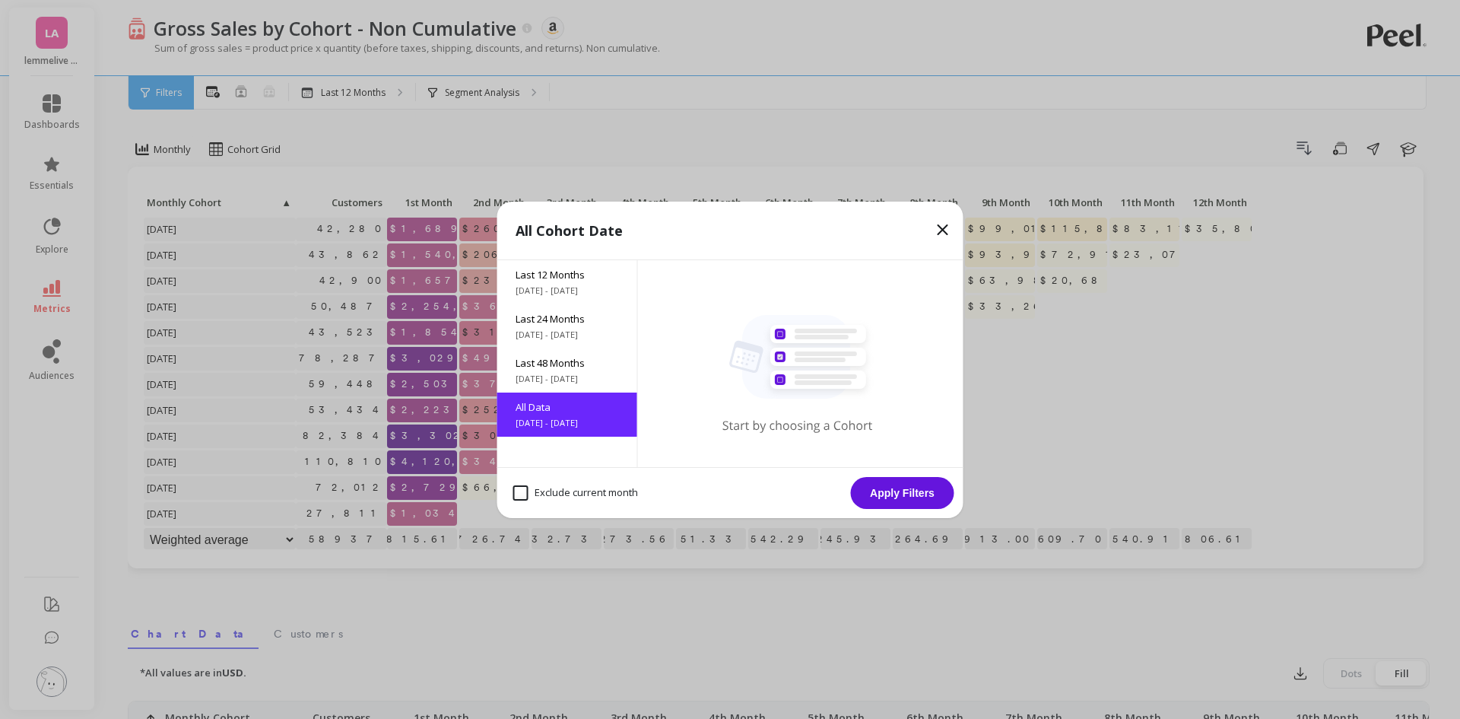
click at [563, 494] on month "Exclude current month" at bounding box center [575, 492] width 125 height 15
checkbox month "true"
click at [926, 489] on button "Apply Filters" at bounding box center [902, 493] width 103 height 32
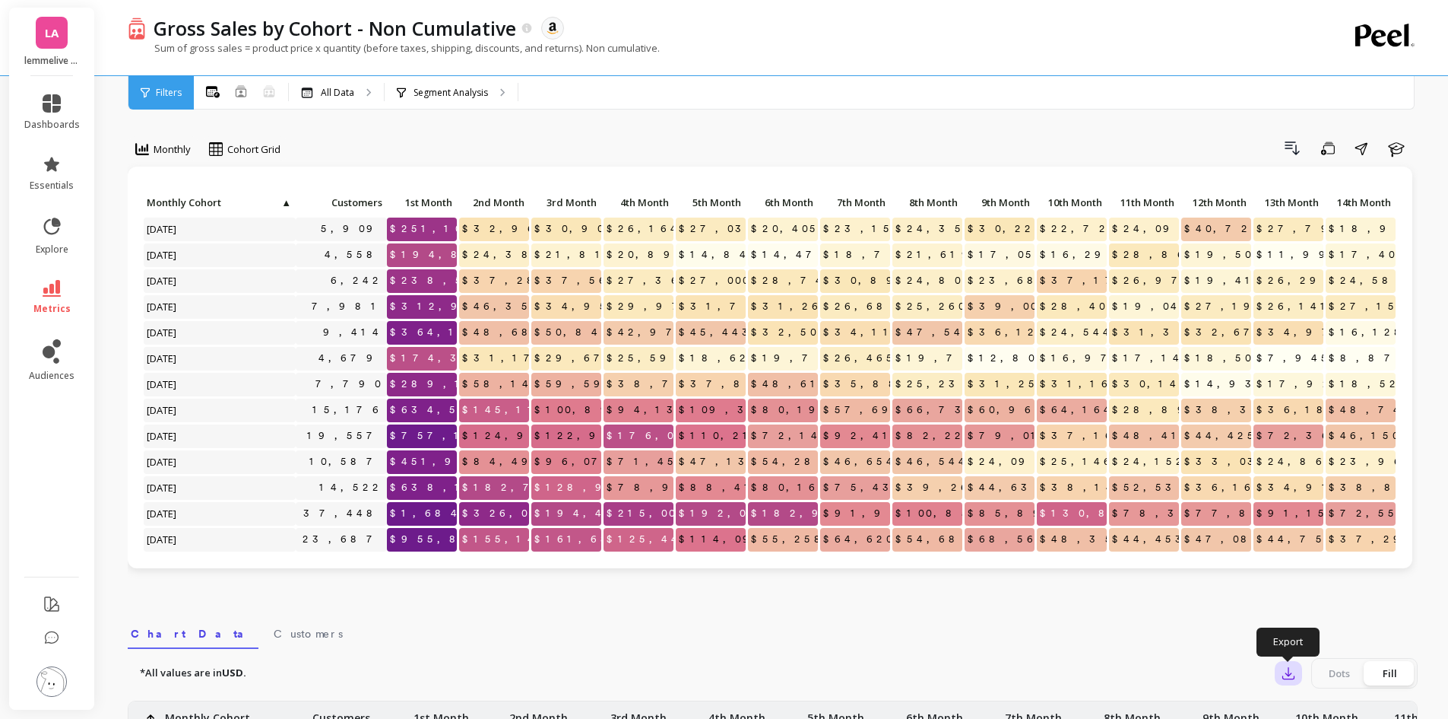
click at [1291, 674] on icon "button" at bounding box center [1288, 673] width 11 height 11
click at [1313, 713] on span "CSV" at bounding box center [1317, 714] width 22 height 15
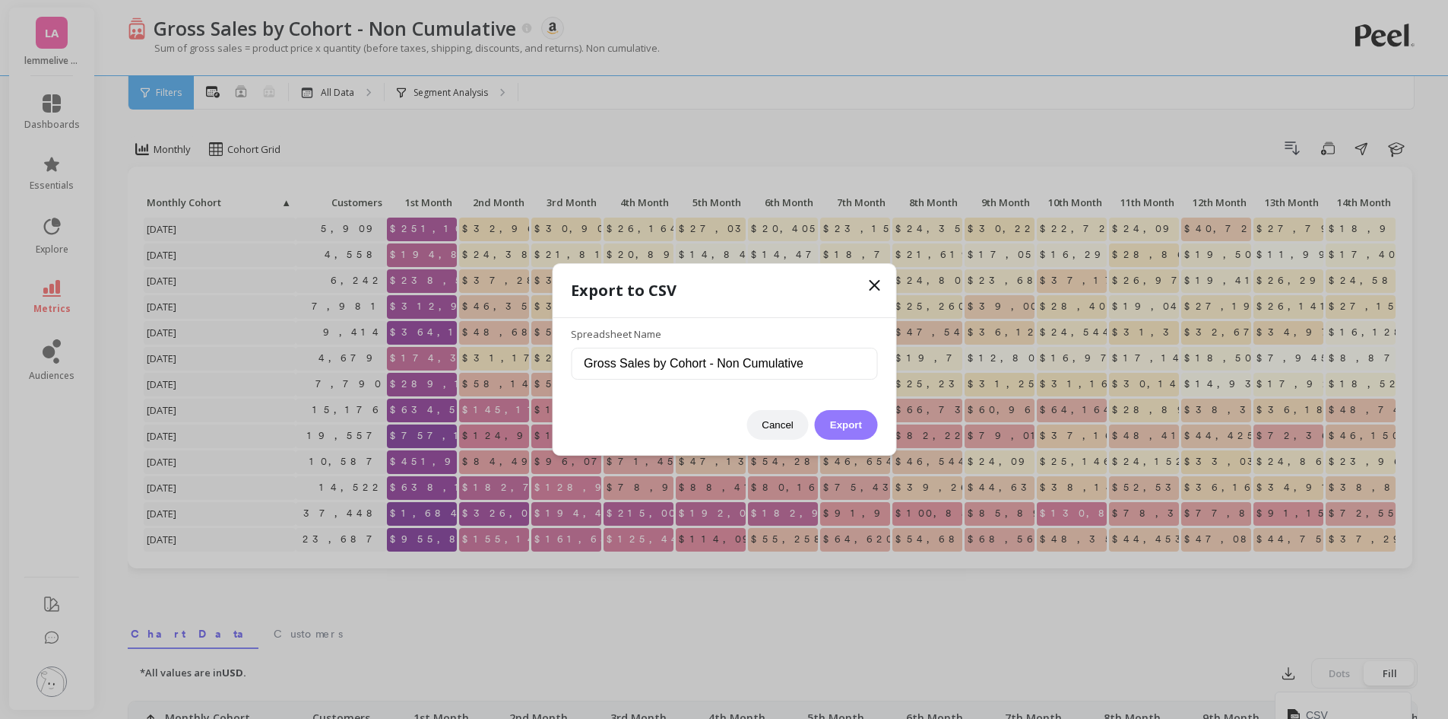
click at [826, 432] on button "Export" at bounding box center [846, 425] width 62 height 30
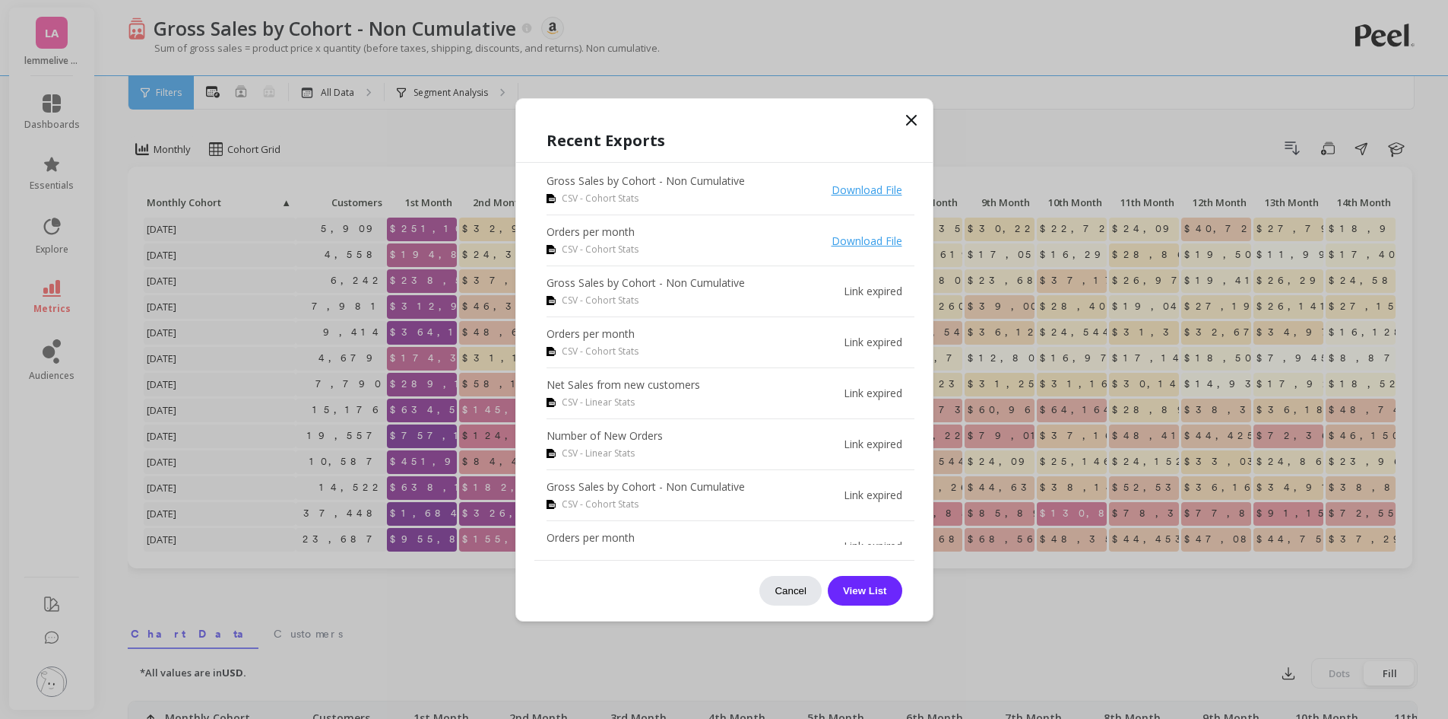
click at [788, 598] on button "Cancel" at bounding box center [791, 591] width 62 height 30
